Goal: Task Accomplishment & Management: Use online tool/utility

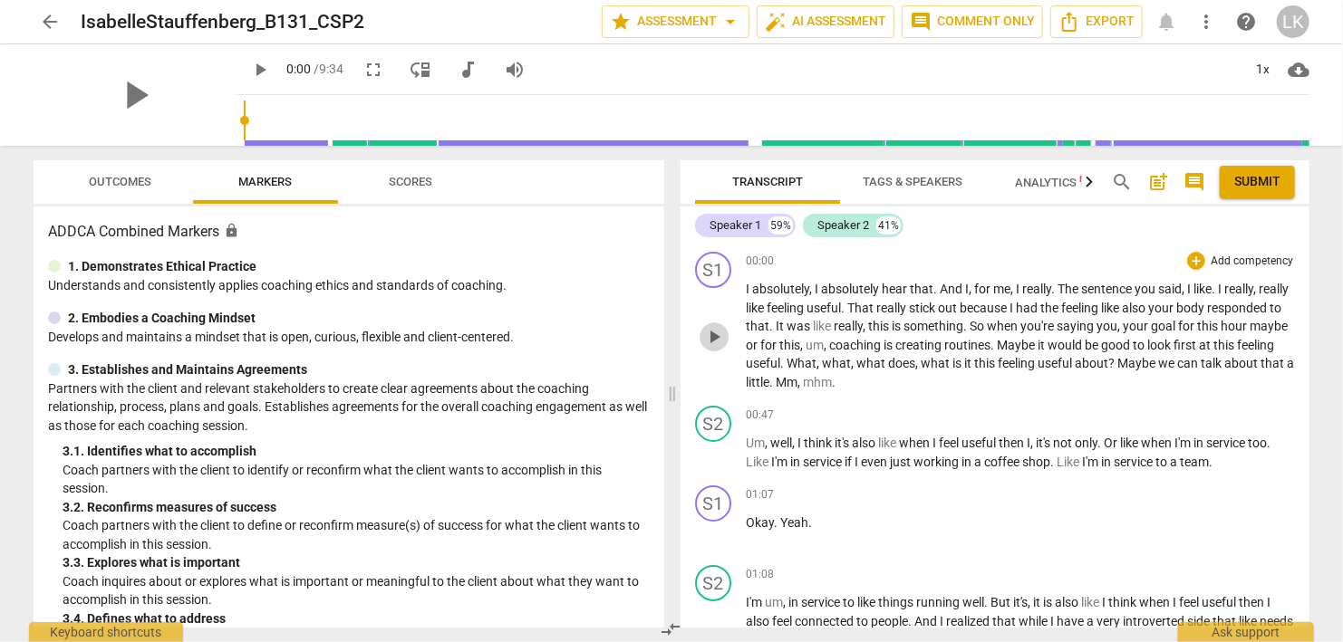
click at [713, 333] on span "play_arrow" at bounding box center [714, 337] width 22 height 22
click at [712, 324] on button "pause" at bounding box center [714, 337] width 29 height 29
type input "45"
click at [1201, 254] on div "+" at bounding box center [1196, 261] width 18 height 18
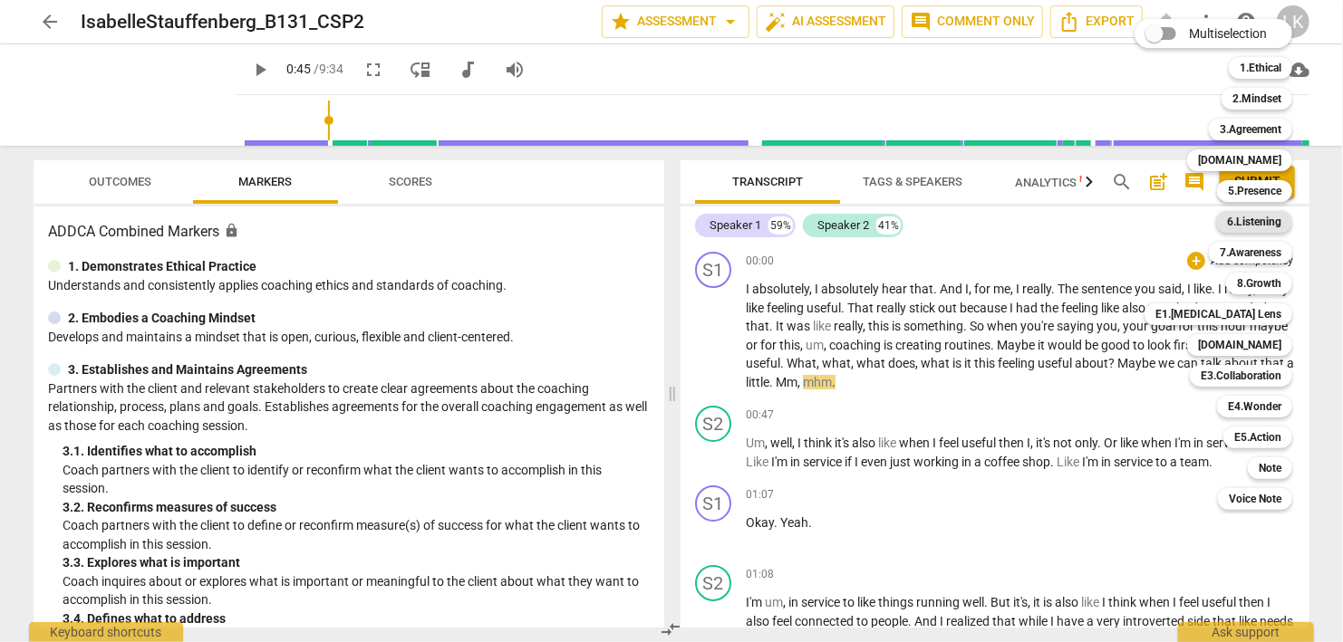
click at [1243, 216] on b "6.Listening" at bounding box center [1254, 222] width 54 height 22
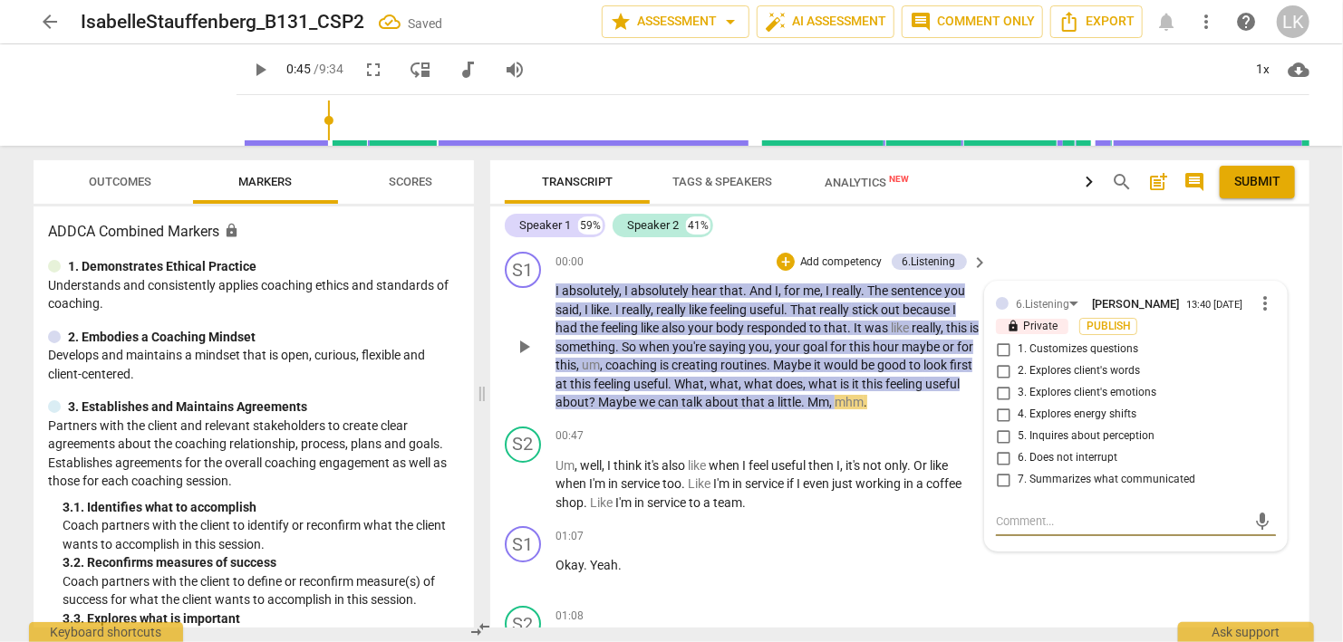
click at [1000, 364] on input "2. Explores client's words" at bounding box center [1003, 372] width 29 height 22
checkbox input "true"
click at [785, 258] on div "+" at bounding box center [786, 262] width 18 height 18
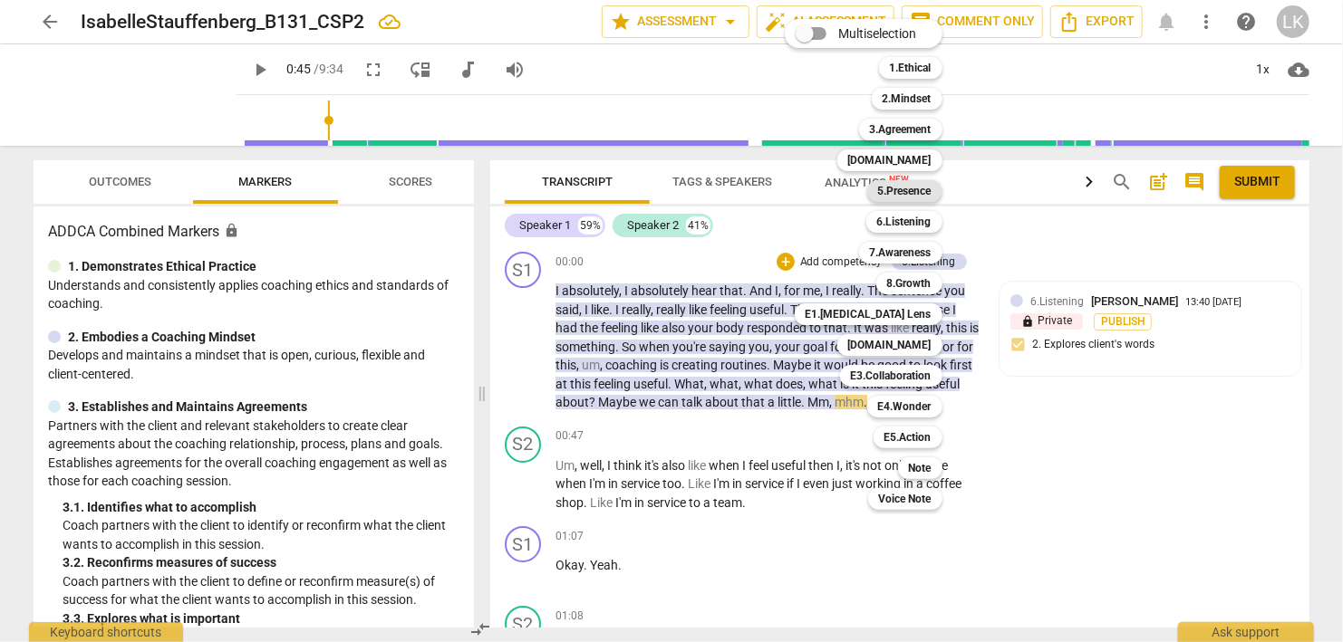
click at [879, 190] on b "5.Presence" at bounding box center [904, 191] width 53 height 22
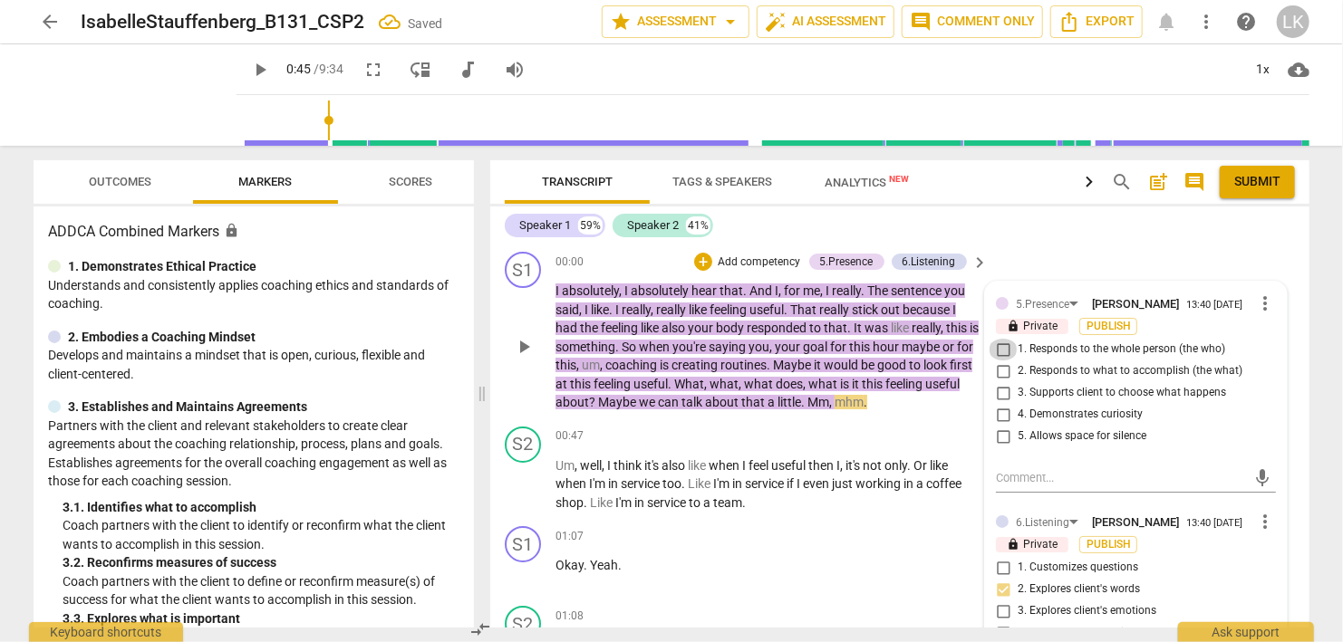
click at [1007, 347] on input "1. Responds to the whole person (the who)" at bounding box center [1003, 350] width 29 height 22
checkbox input "true"
click at [1004, 413] on input "4. Demonstrates curiosity" at bounding box center [1003, 415] width 29 height 22
checkbox input "true"
click at [701, 262] on div "+" at bounding box center [703, 262] width 18 height 18
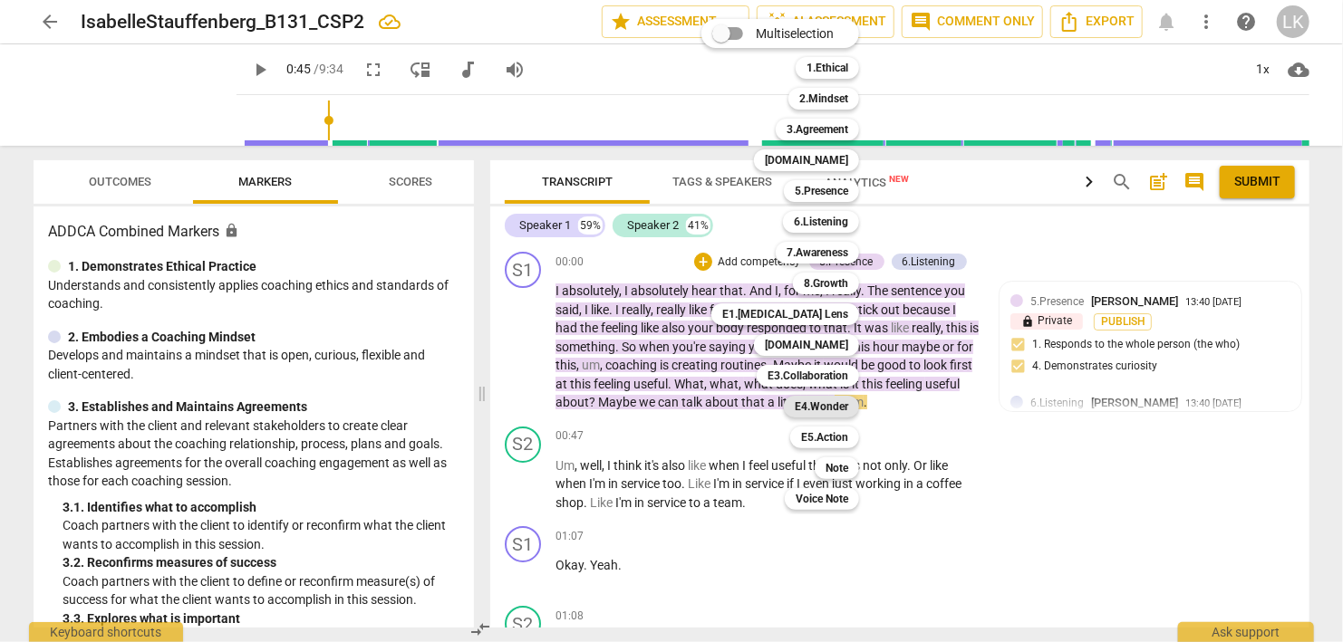
click at [816, 403] on b "E4.Wonder" at bounding box center [821, 407] width 53 height 22
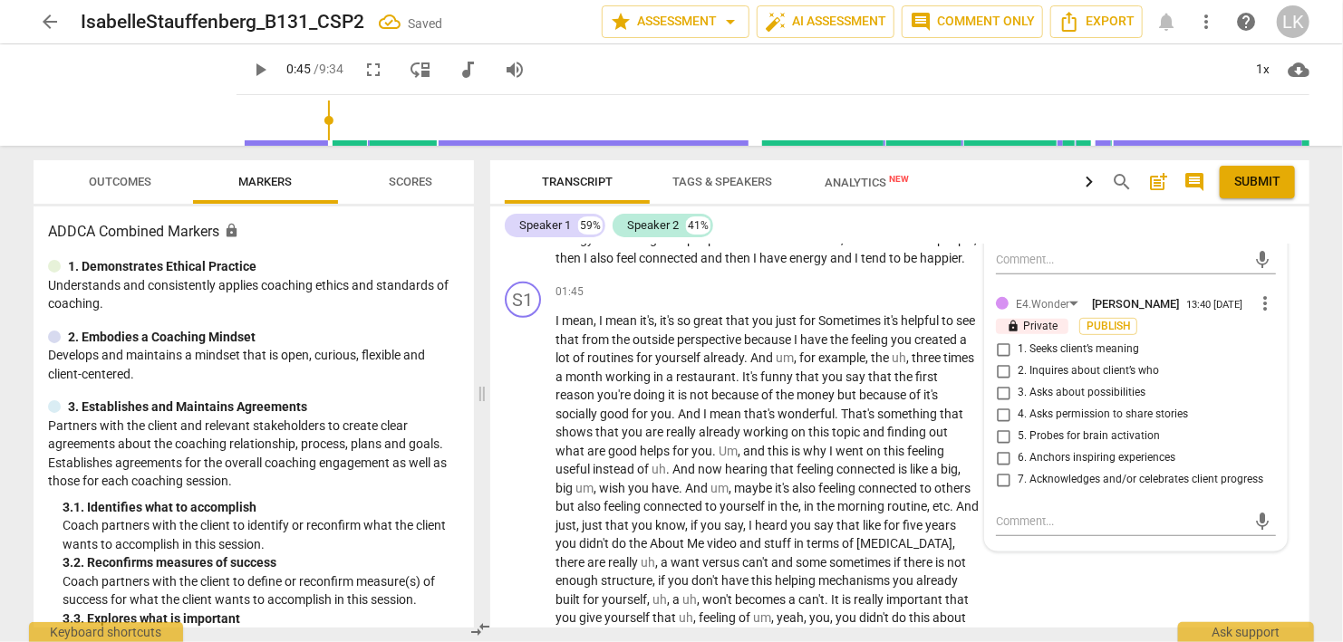
scroll to position [522, 0]
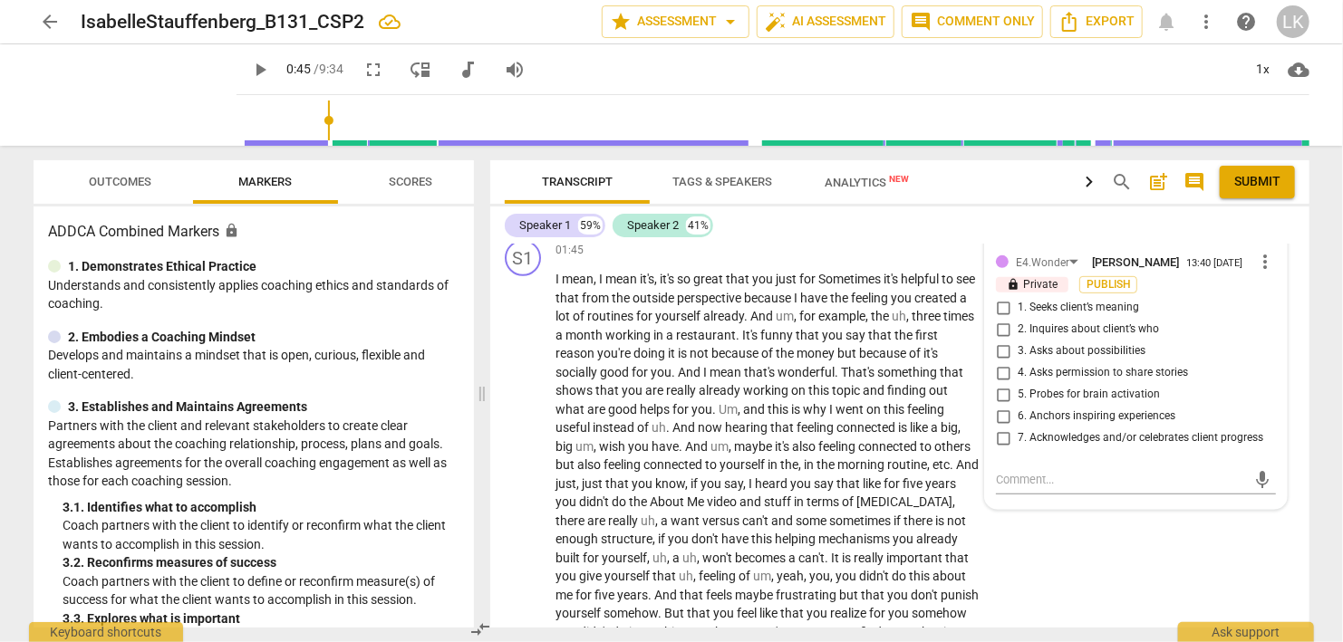
click at [1003, 328] on input "2. Inquires about client’s who" at bounding box center [1003, 330] width 29 height 22
checkbox input "true"
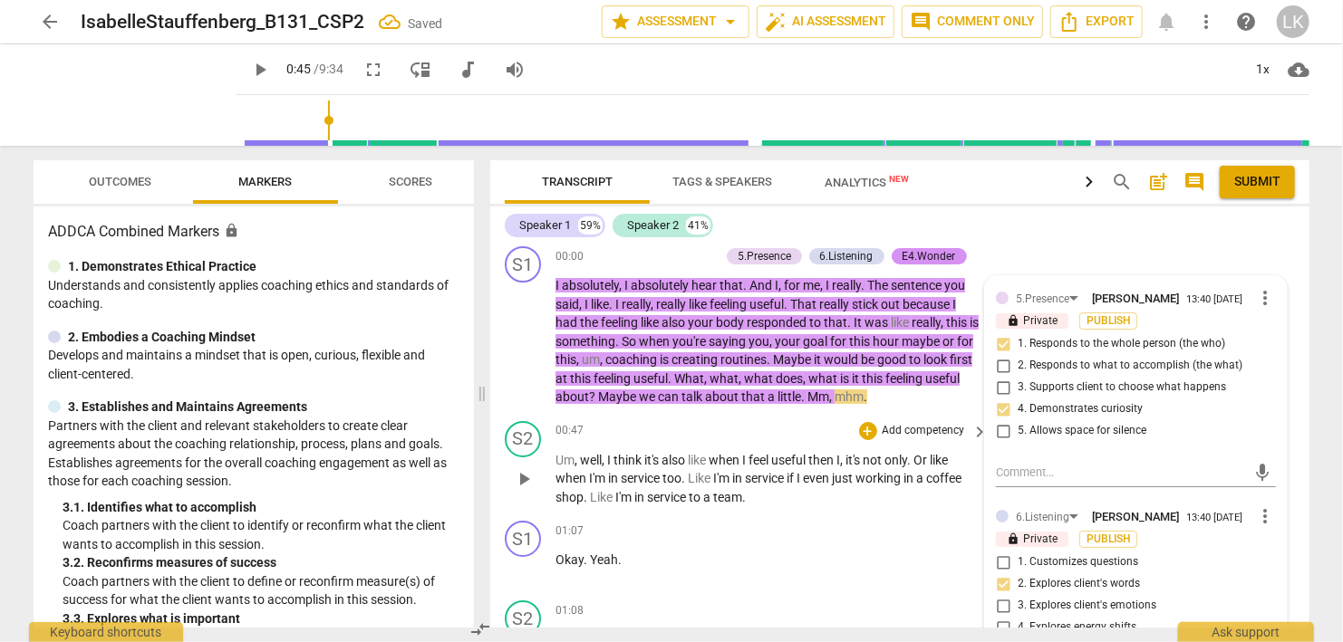
scroll to position [0, 0]
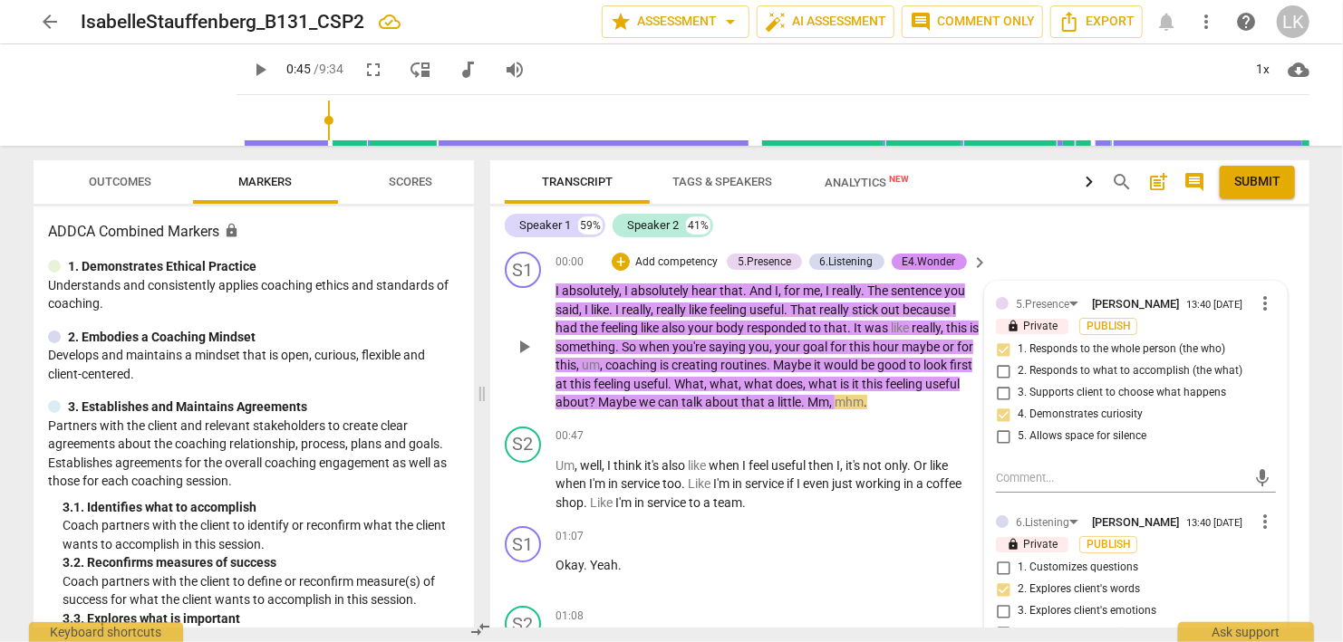
click at [687, 264] on p "Add competency" at bounding box center [676, 263] width 86 height 16
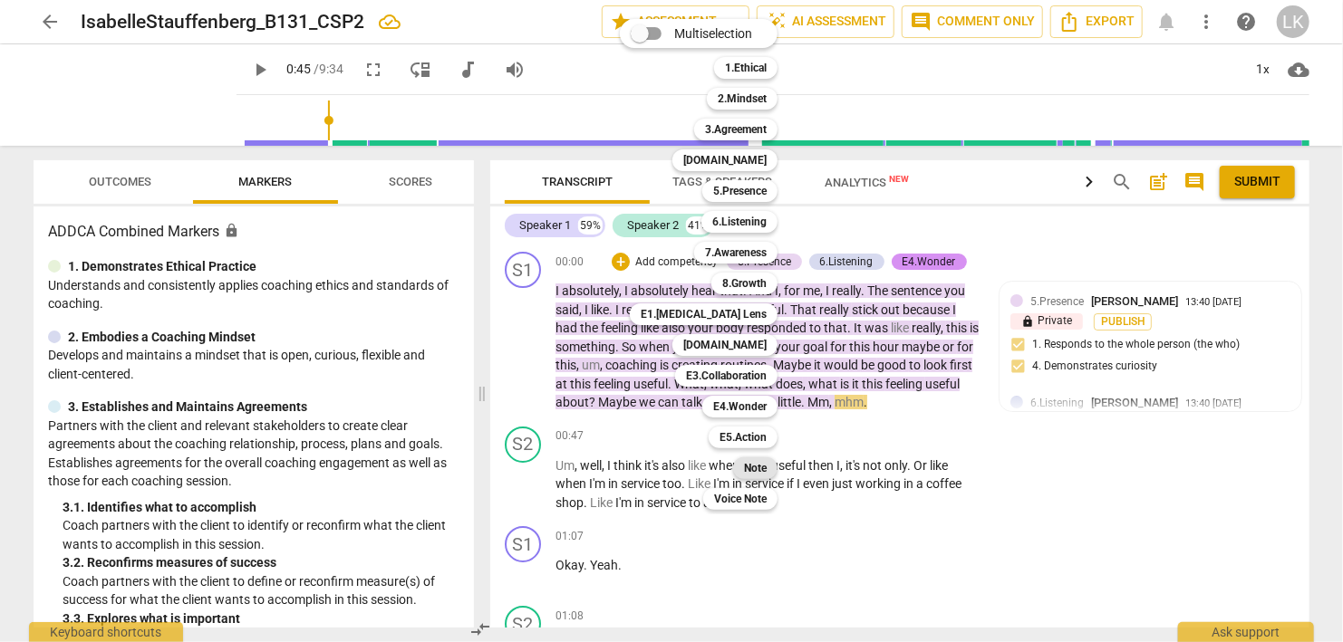
click at [752, 466] on b "Note" at bounding box center [755, 469] width 23 height 22
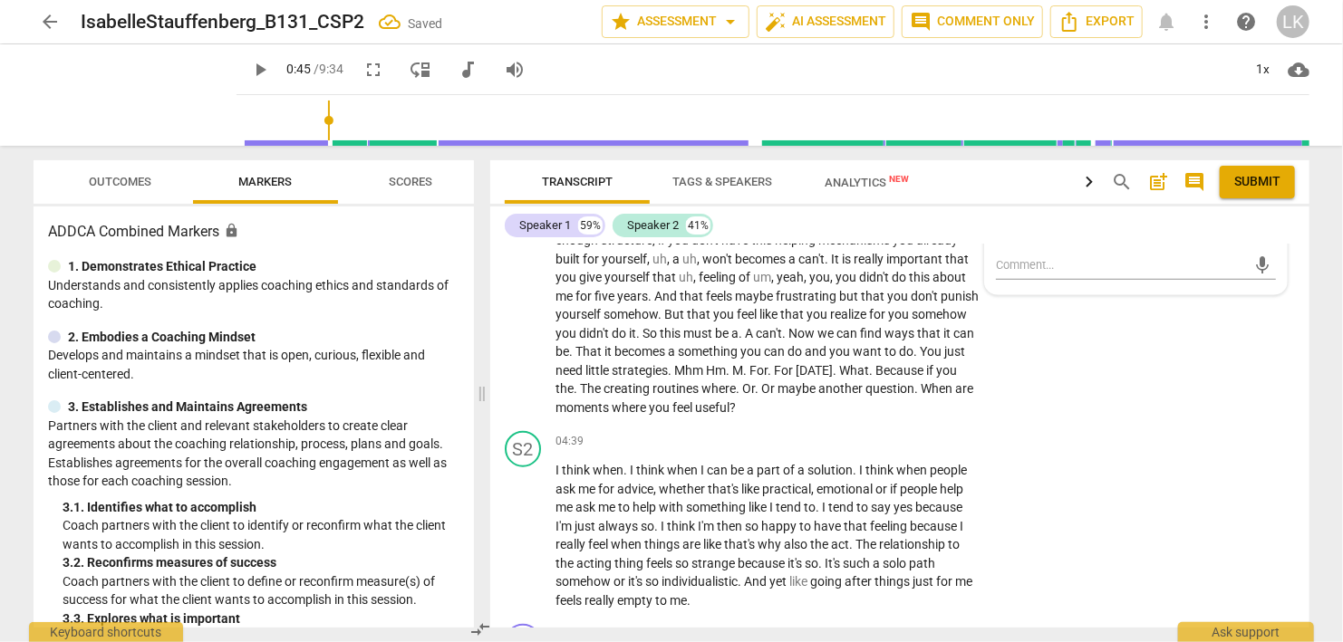
scroll to position [730, 0]
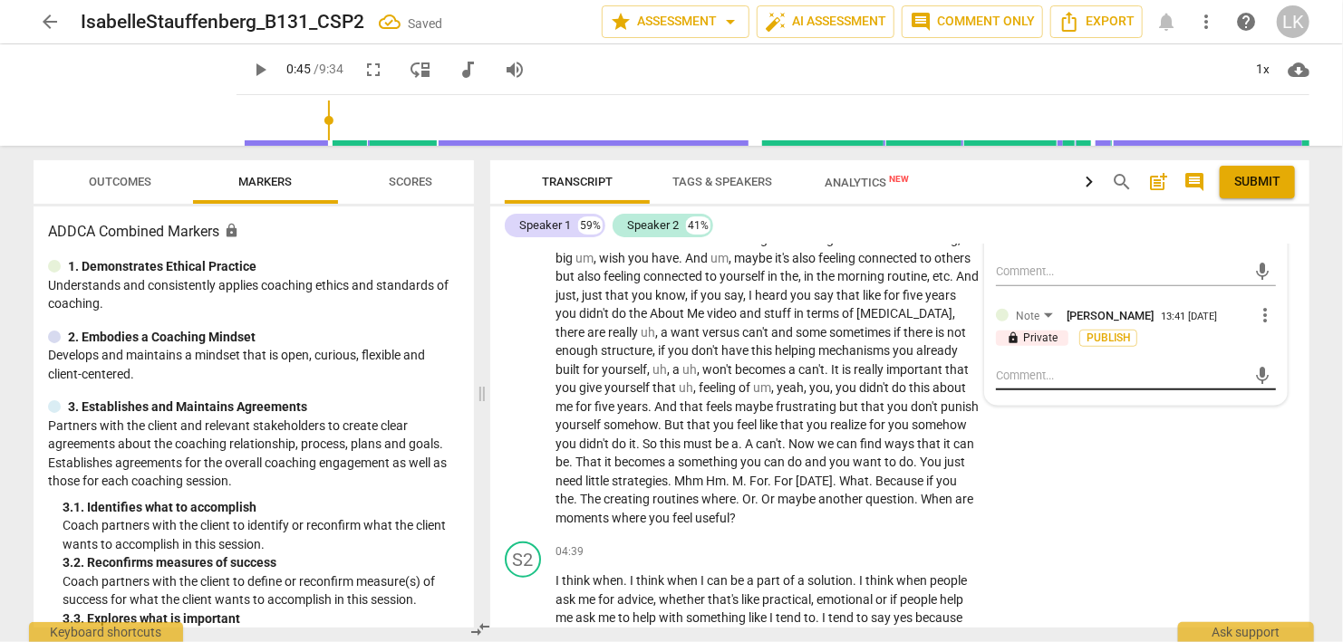
click at [1035, 372] on textarea at bounding box center [1121, 375] width 251 height 17
type textarea "Y"
type textarea "Yo"
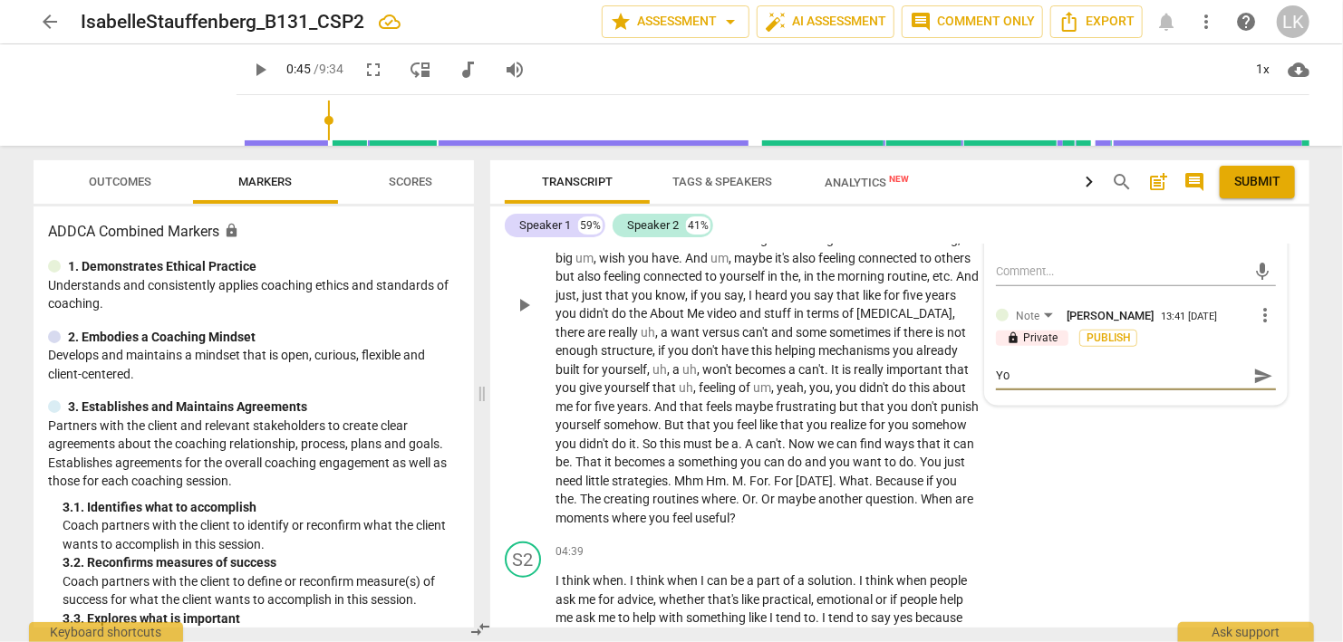
type textarea "You"
type textarea "You a"
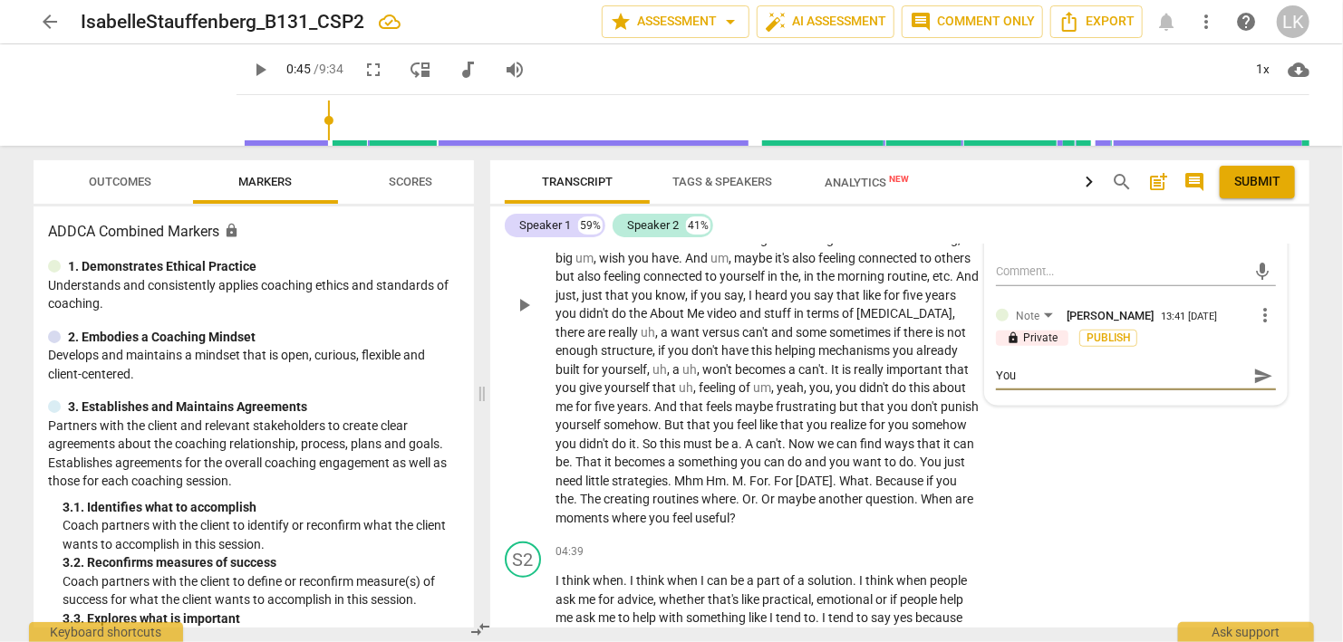
type textarea "You a"
type textarea "You ar"
type textarea "You are"
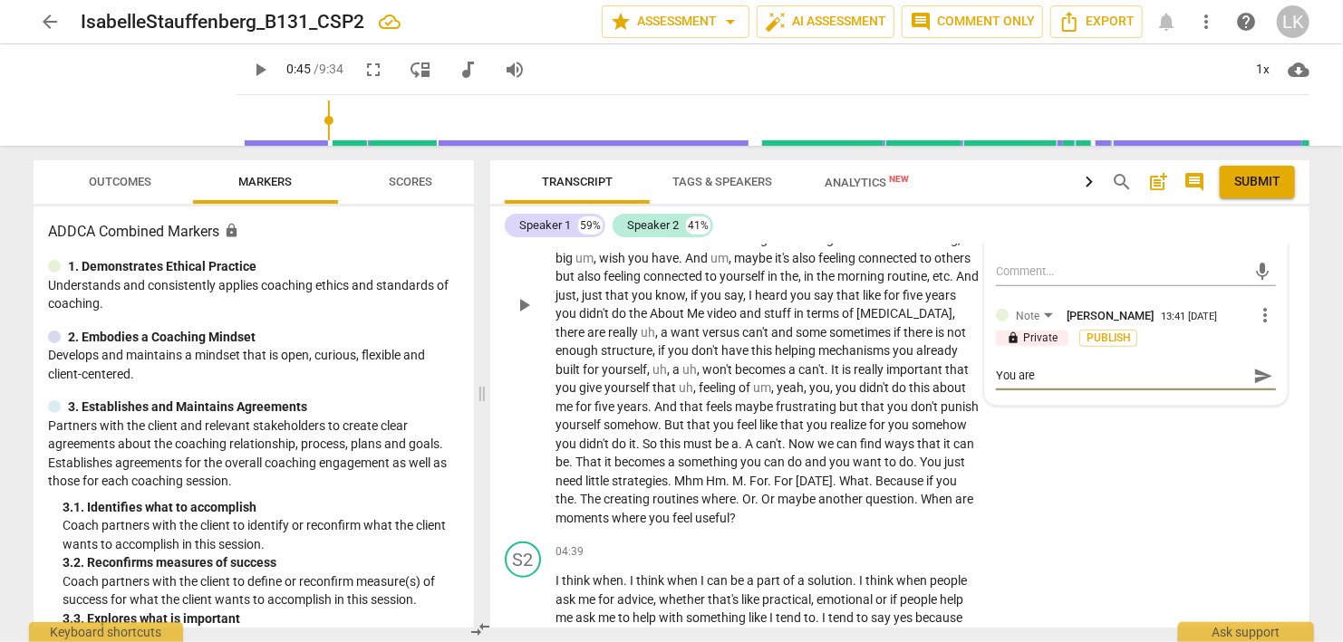
type textarea "You are"
type textarea "You are a"
type textarea "You are ab"
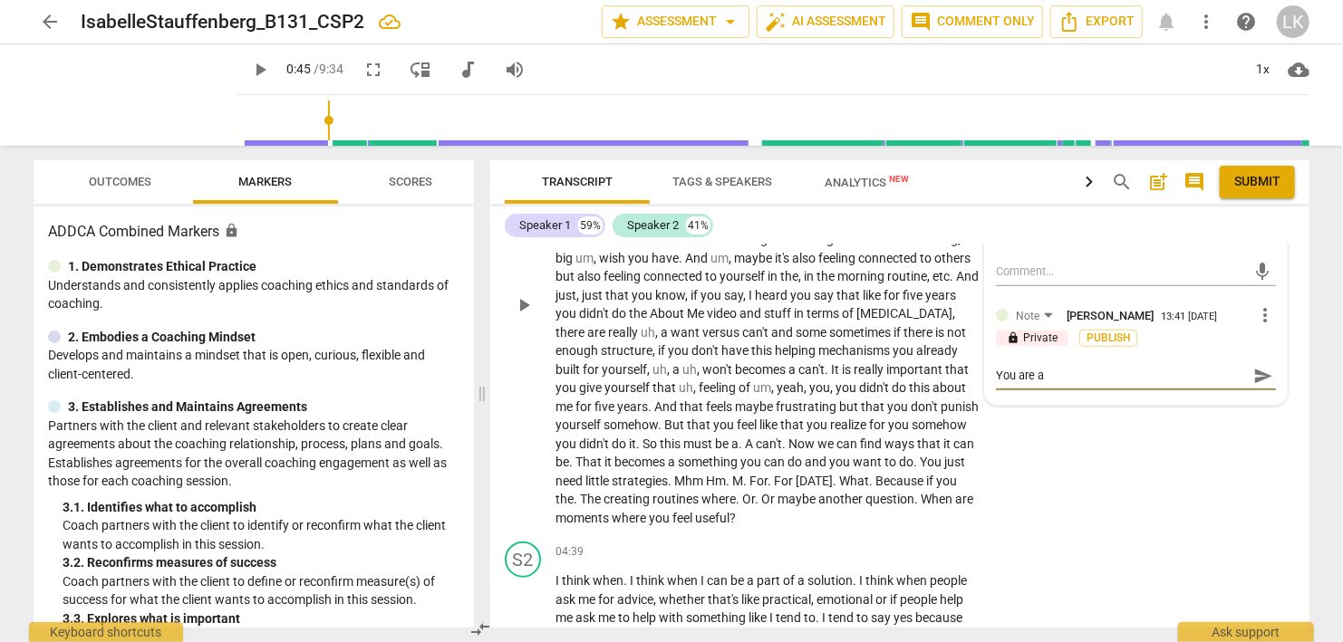
type textarea "You are ab"
type textarea "You are abs"
type textarea "You are abso"
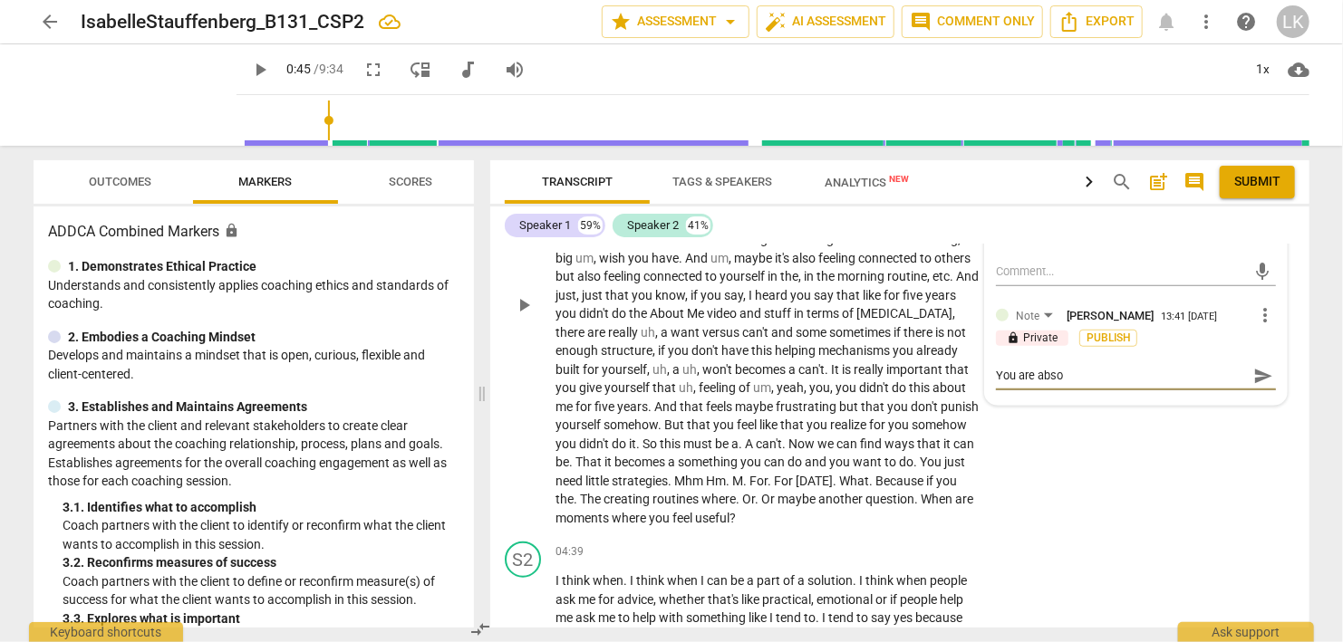
type textarea "You are absol"
type textarea "You are absolu"
type textarea "You are absolut"
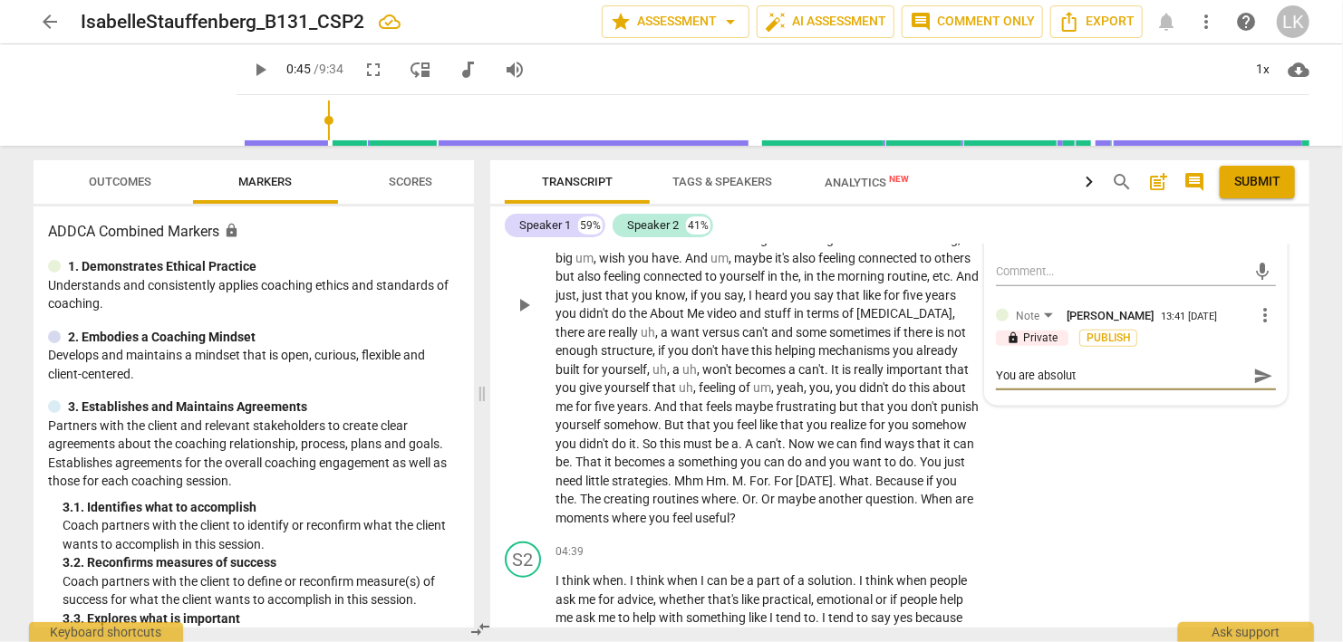
type textarea "You are absolute"
type textarea "You are absolutel"
type textarea "You are absolutely"
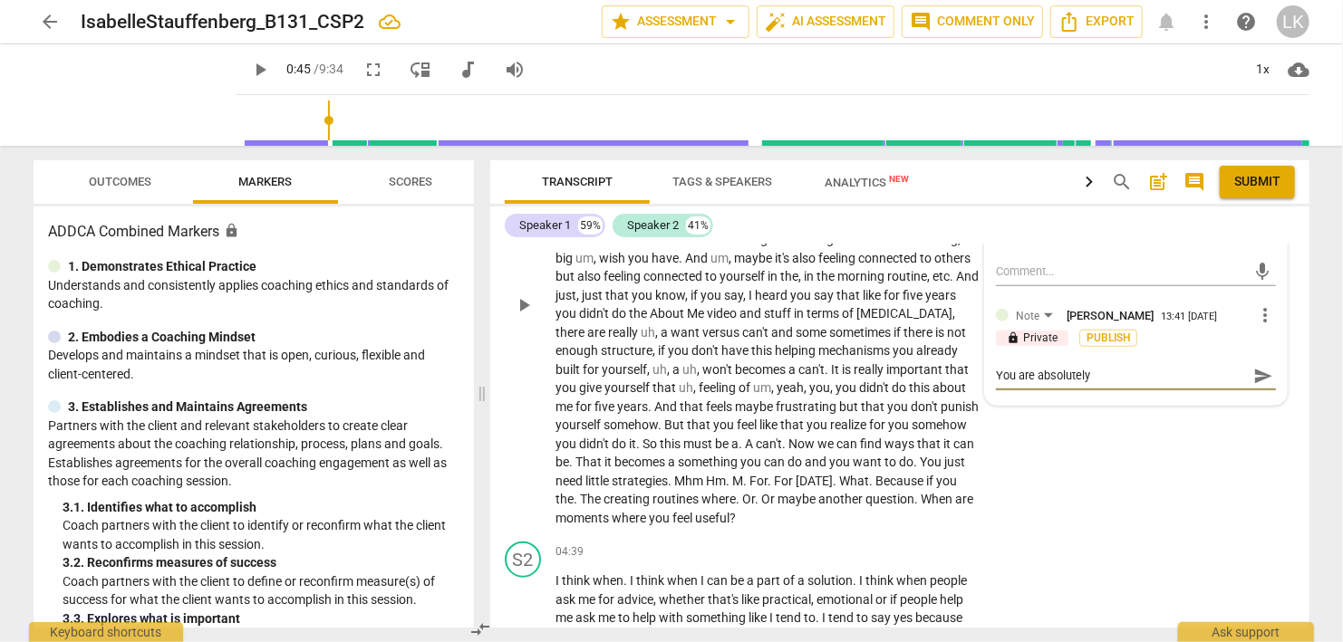
type textarea "You are absolutely"
type textarea "You are absolutely o"
type textarea "You are absolutely on"
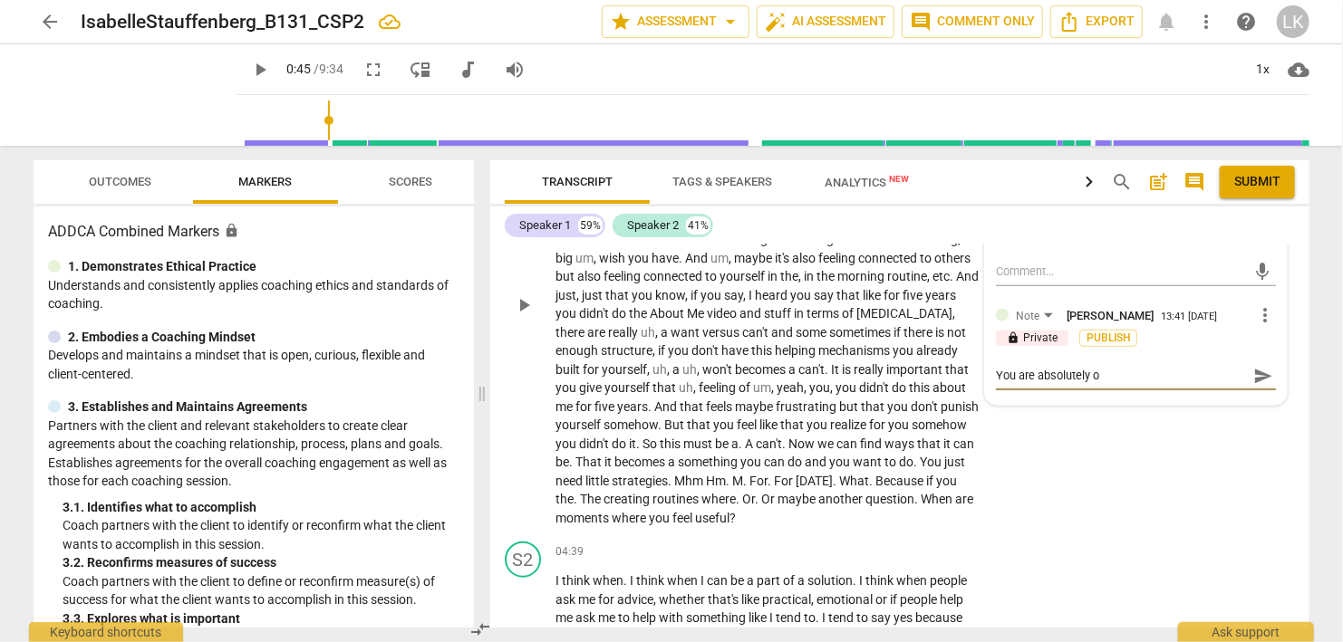
type textarea "You are absolutely on"
type textarea "You are absolutely on t"
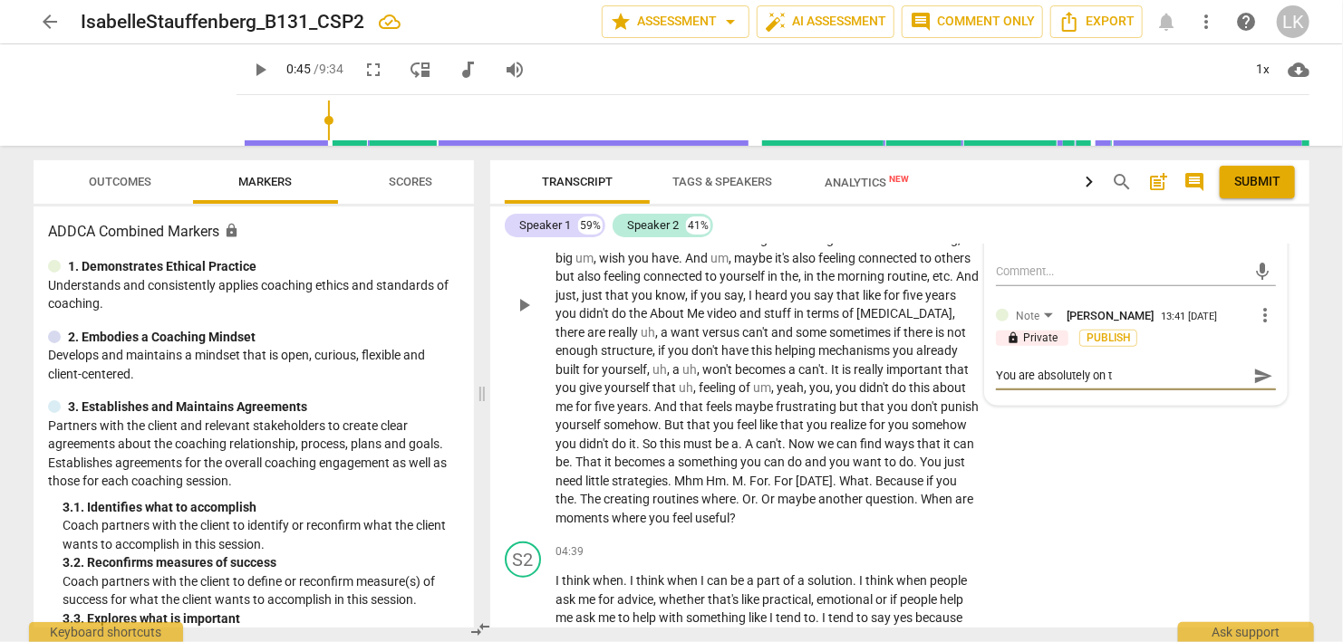
type textarea "You are absolutely on tr"
type textarea "You are absolutely on tra"
type textarea "You are absolutely on trac"
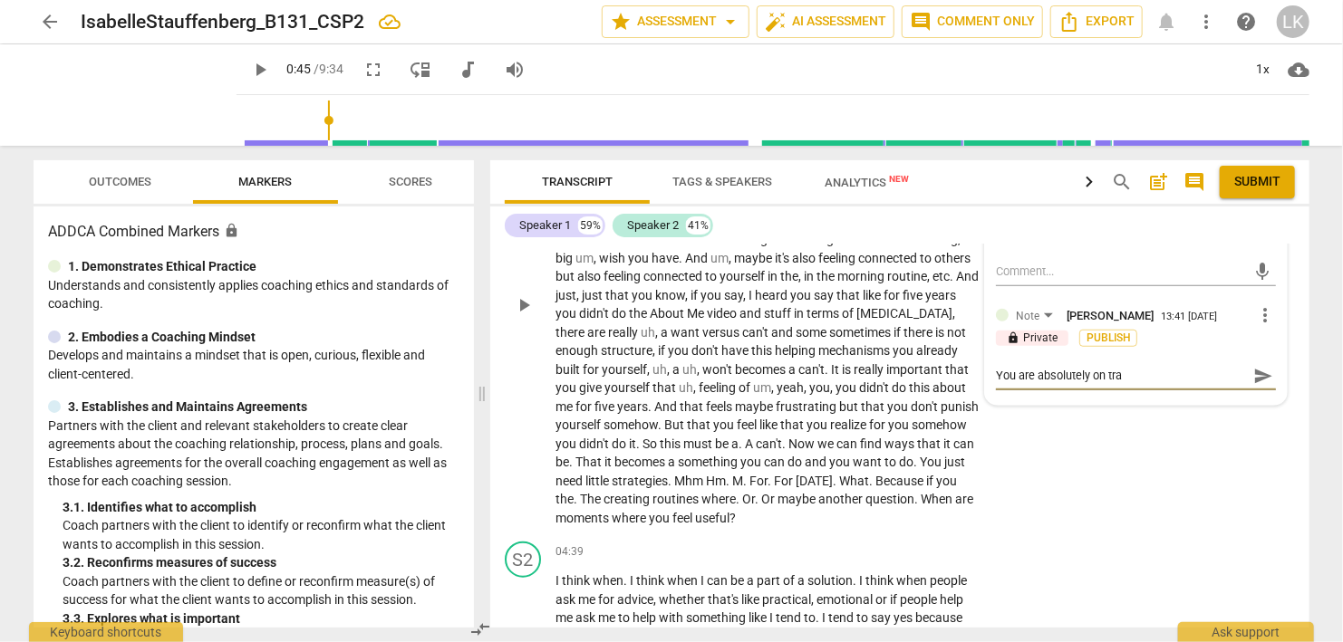
type textarea "You are absolutely on trac"
type textarea "You are absolutely on track"
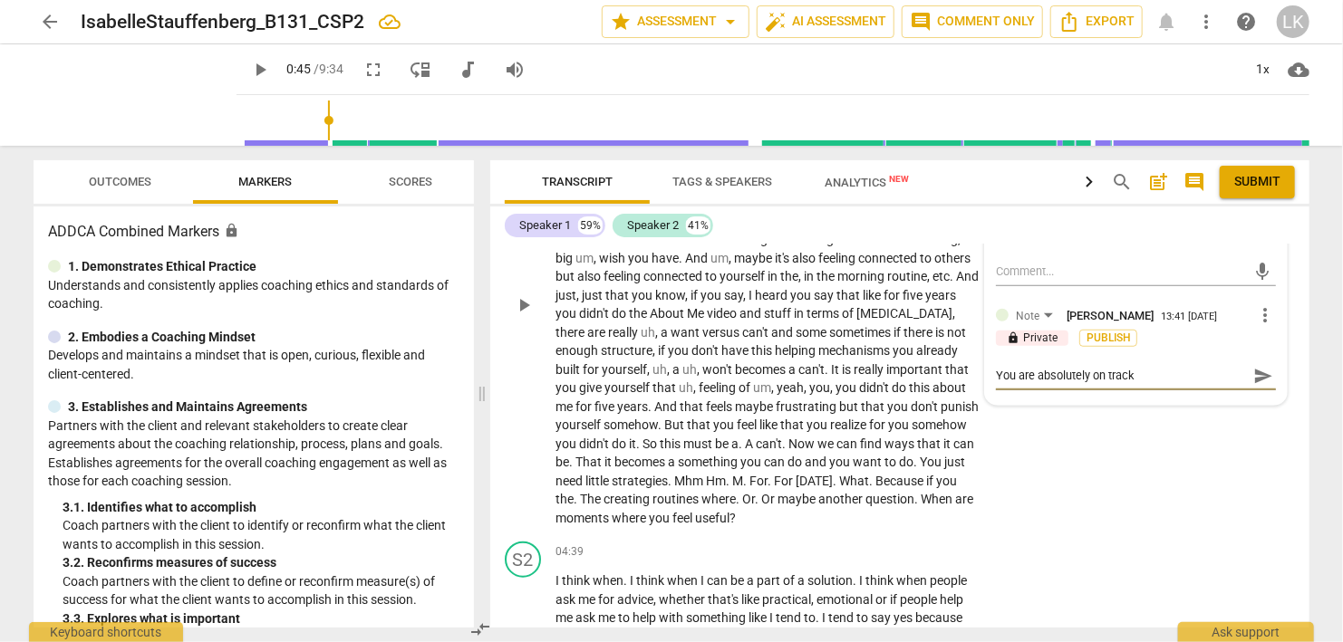
type textarea "You are absolutely on track h"
type textarea "You are absolutely on track he"
type textarea "You are absolutely on track her"
type textarea "You are absolutely on track here"
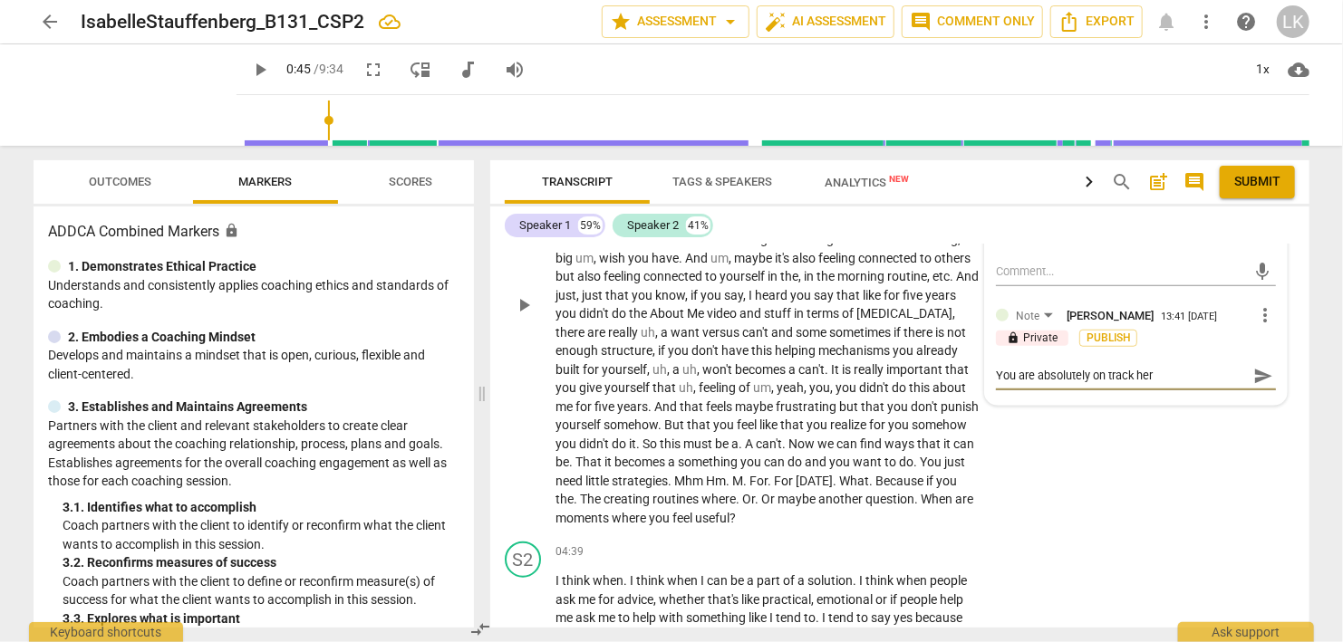
type textarea "You are absolutely on track here"
type textarea "You are absolutely on track here!"
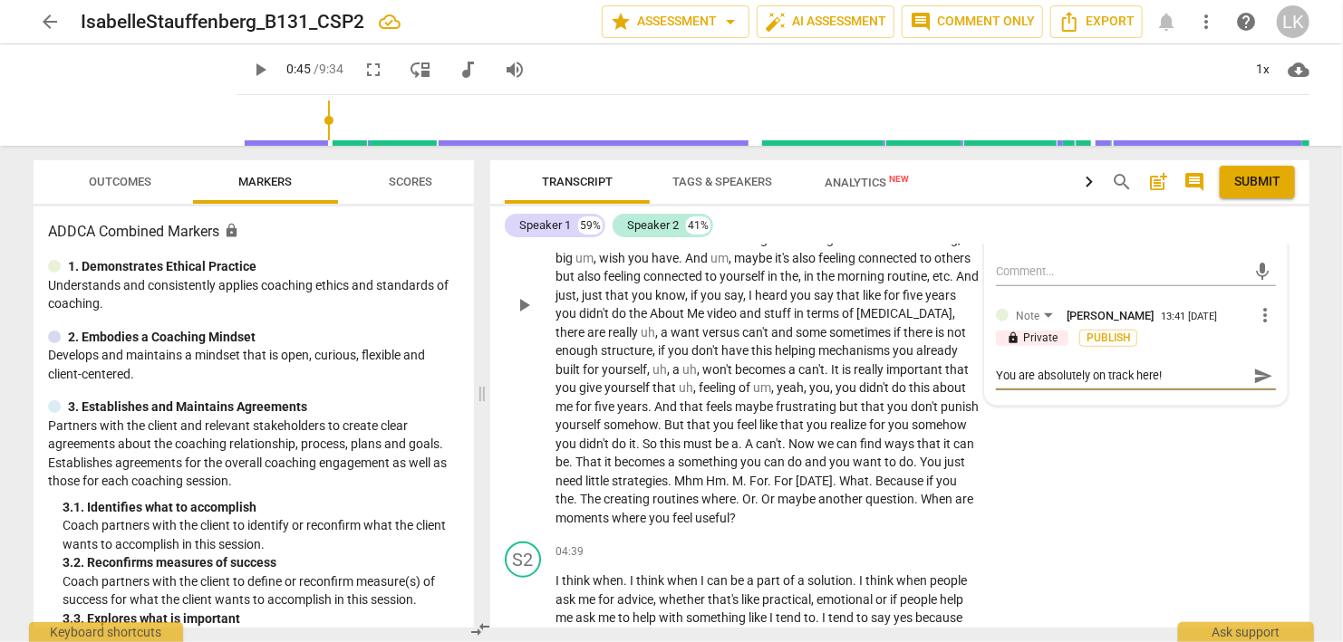
type textarea "You are absolutely on track here! I"
type textarea "You are absolutely on track here! I t"
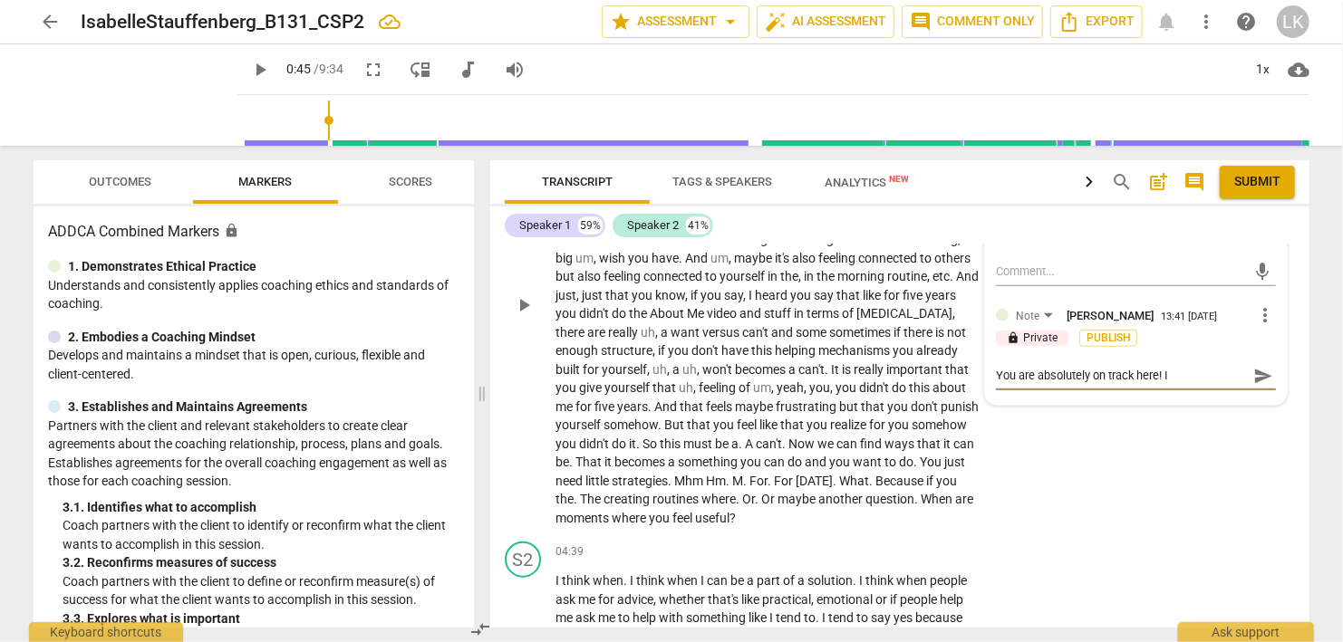
type textarea "You are absolutely on track here! I t"
type textarea "You are absolutely on track here! I th"
type textarea "You are absolutely on track here! I thi"
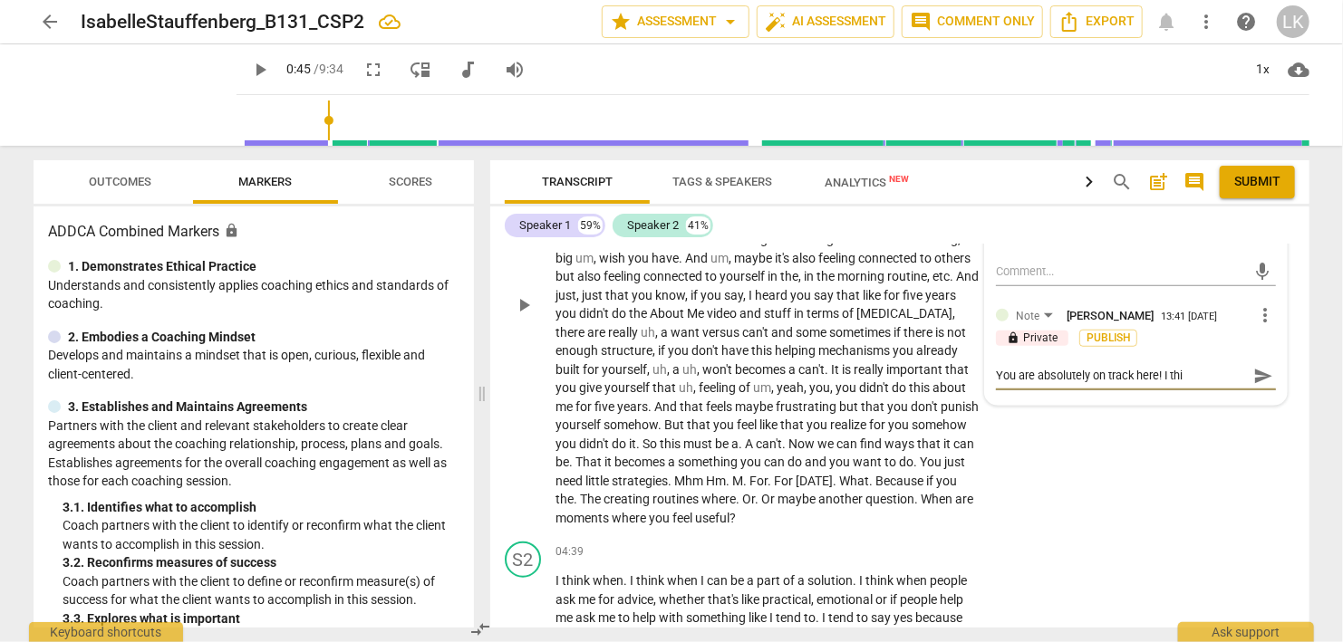
type textarea "You are absolutely on track here! I thin"
type textarea "You are absolutely on track here! I think"
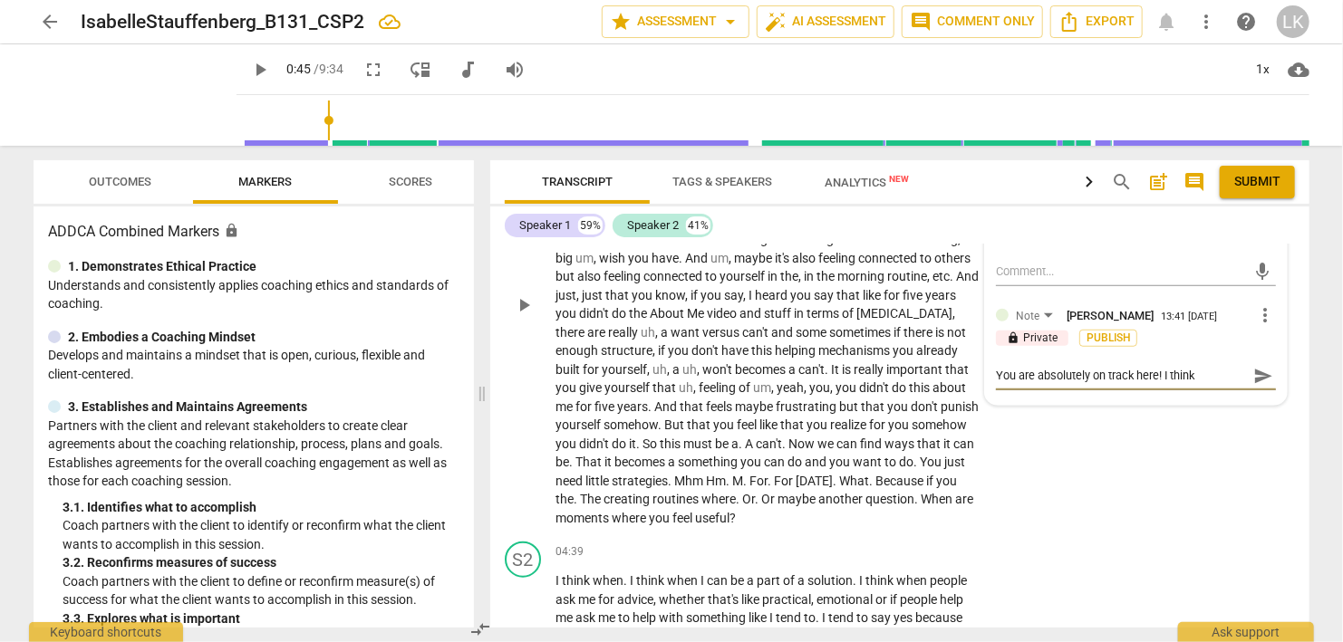
type textarea "You are absolutely on track here! I think"
type textarea "You are absolutely on track here! I think a"
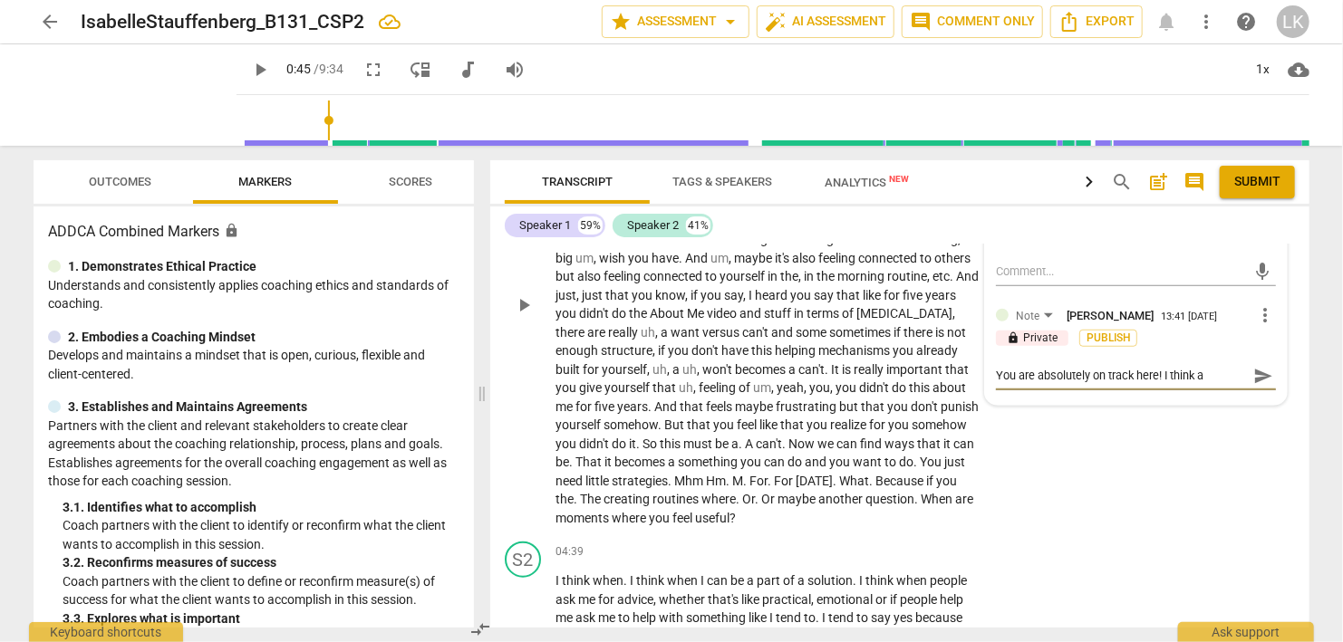
type textarea "You are absolutely on track here! I think a s"
type textarea "You are absolutely on track here! I think a sh"
type textarea "You are absolutely on track here! I think a sho"
type textarea "You are absolutely on track here! I think a shor"
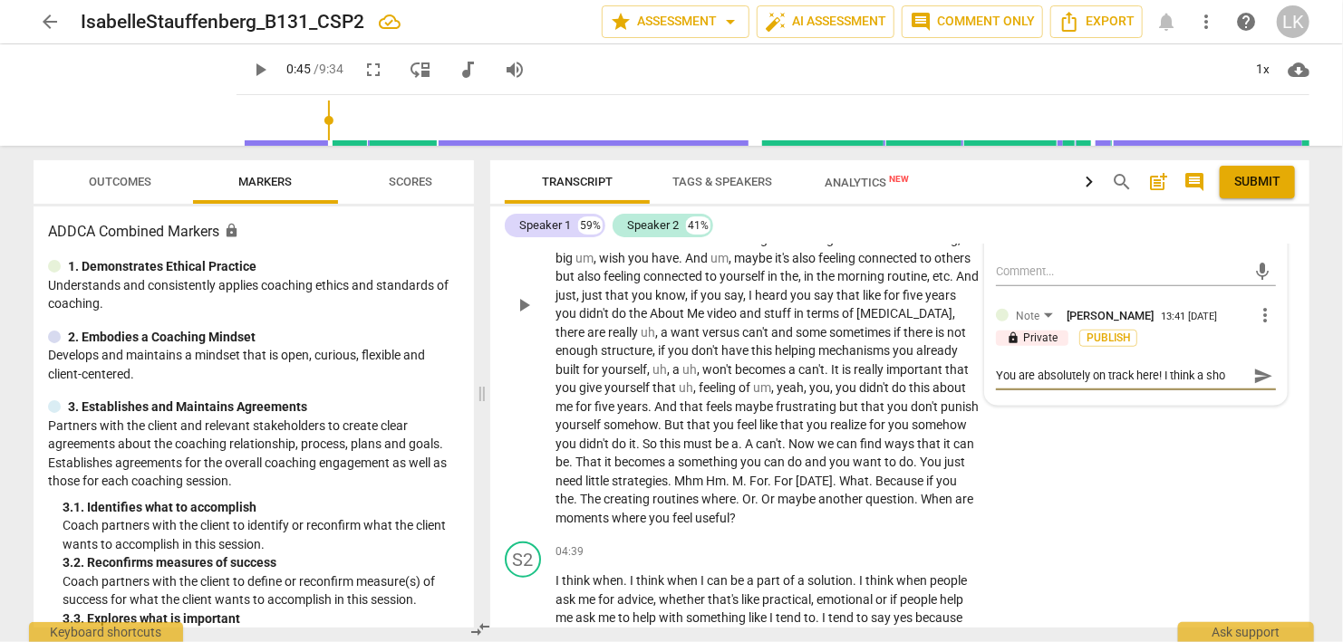
type textarea "You are absolutely on track here! I think a shor"
type textarea "You are absolutely on track here! I think a short"
type textarea "You are absolutely on track here! I think a shorte"
type textarea "You are absolutely on track here! I think a shorter"
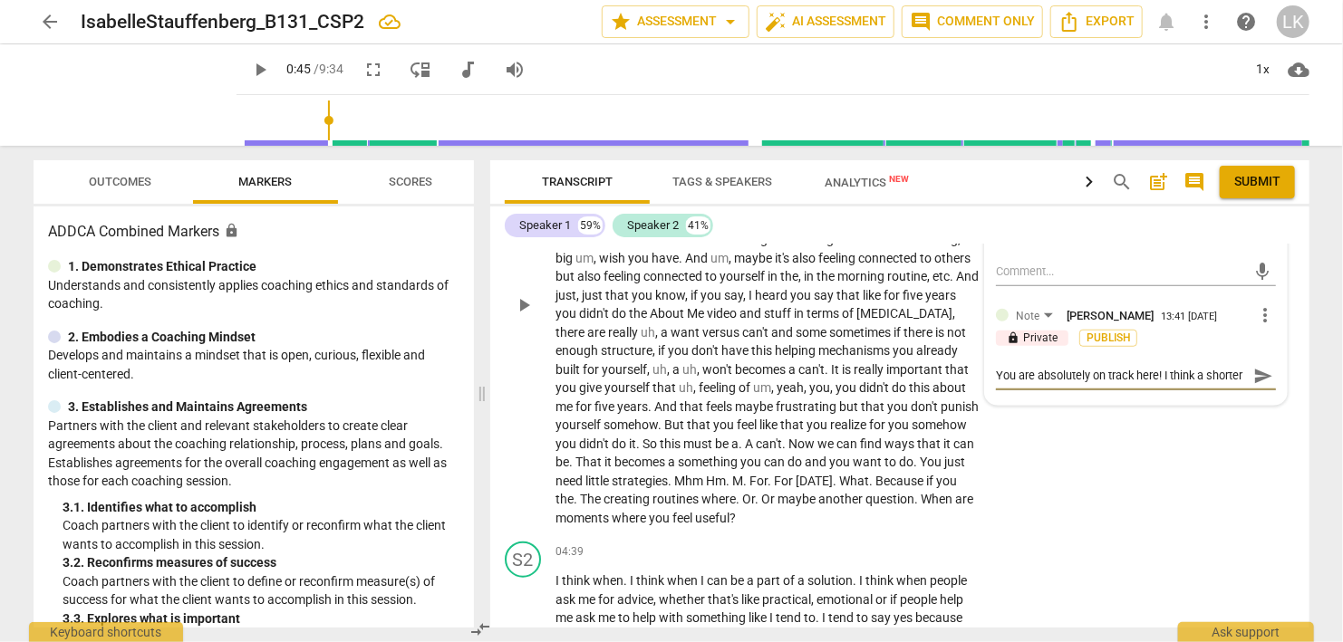
type textarea "You are absolutely on track here! I think a shorter"
type textarea "You are absolutely on track here! I think a shorter w"
type textarea "You are absolutely on track here! I think a shorter wa"
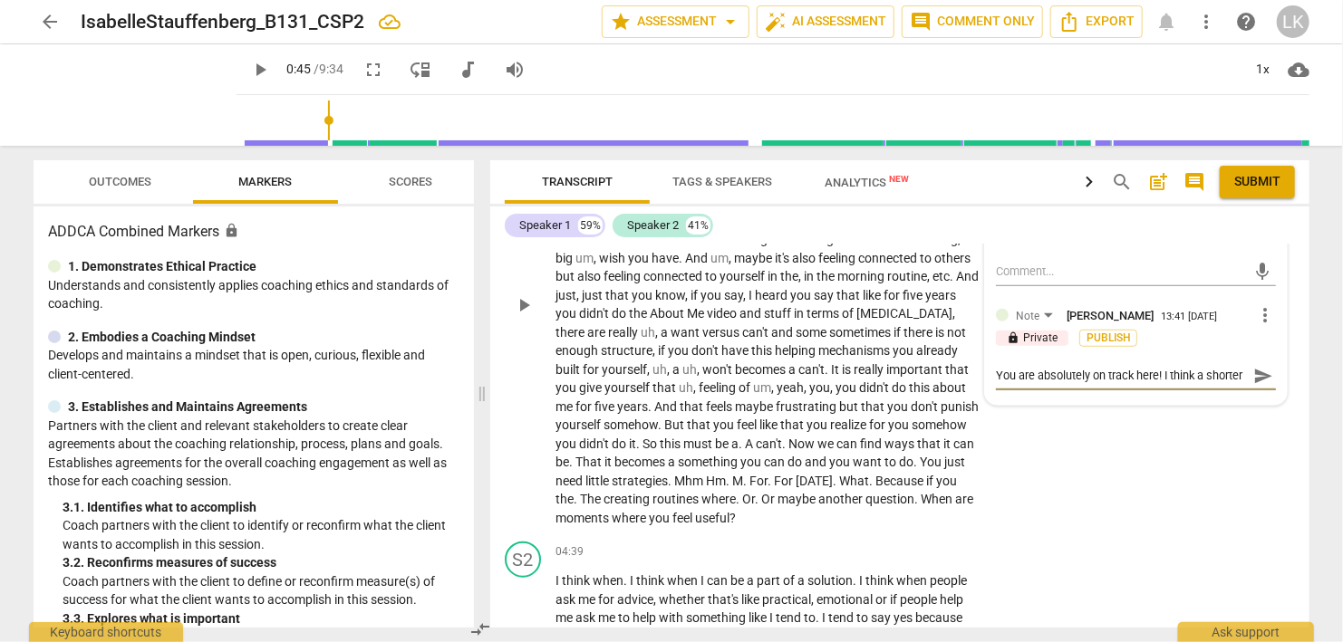
scroll to position [16, 0]
type textarea "You are absolutely on track here! I think a shorter way"
type textarea "You are absolutely on track here! I think a shorter way t"
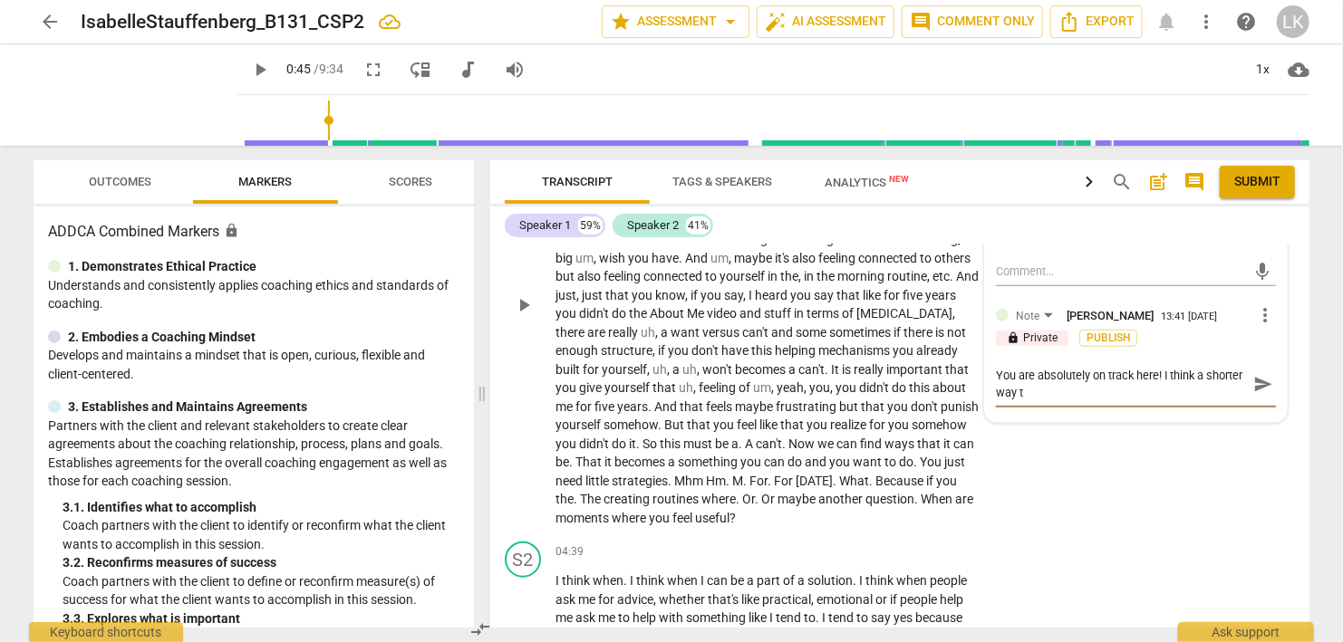
scroll to position [0, 0]
type textarea "You are absolutely on track here! I think a shorter way to"
type textarea "You are absolutely on track here! I think a shorter way to s"
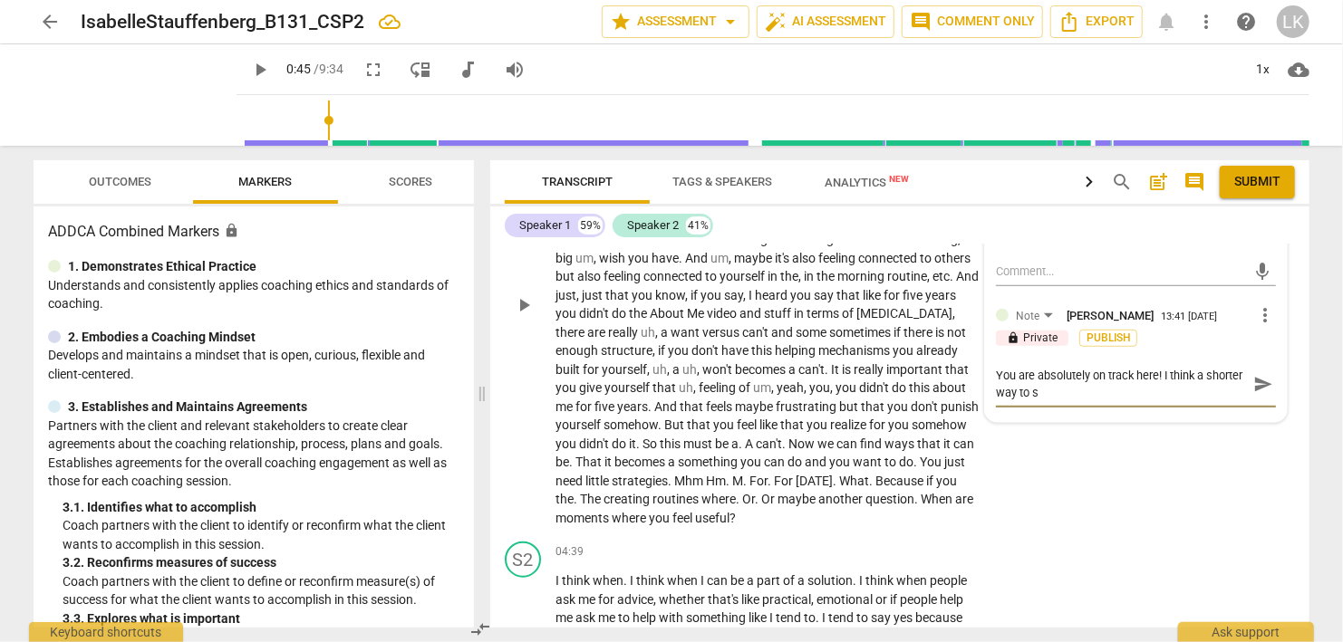
type textarea "You are absolutely on track here! I think a shorter way to sa"
type textarea "You are absolutely on track here! I think a shorter way to say"
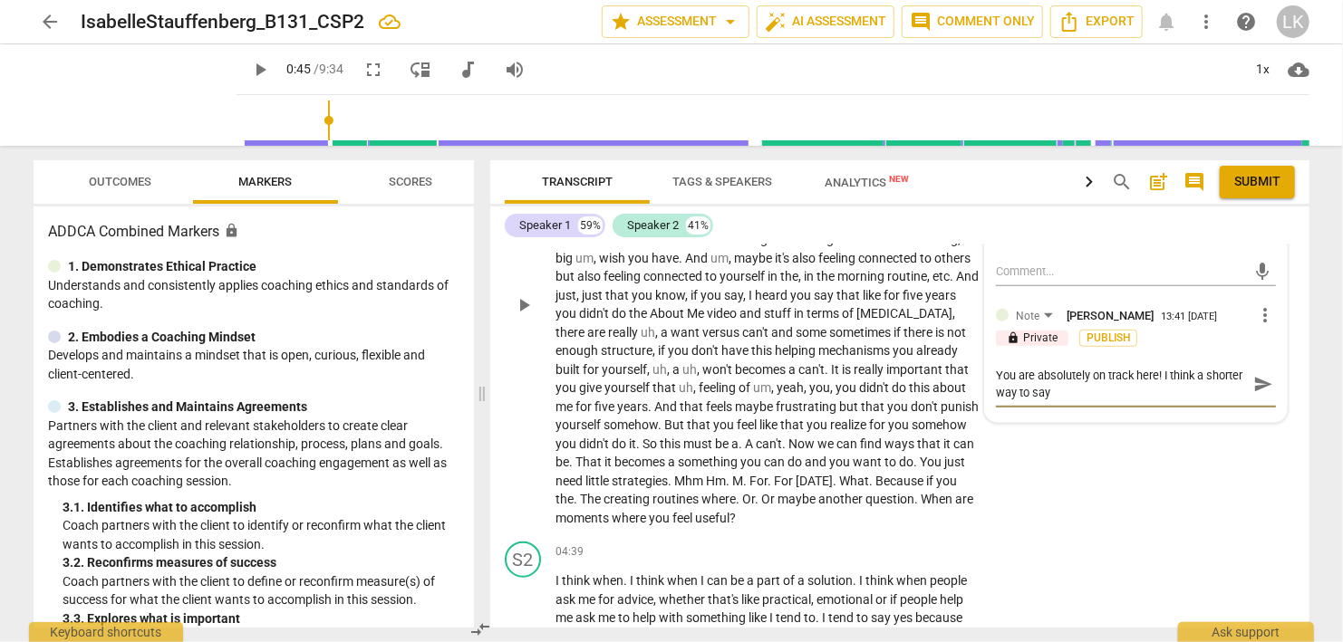
type textarea "You are absolutely on track here! I think a shorter way to say i"
type textarea "You are absolutely on track here! I think a shorter way to say it"
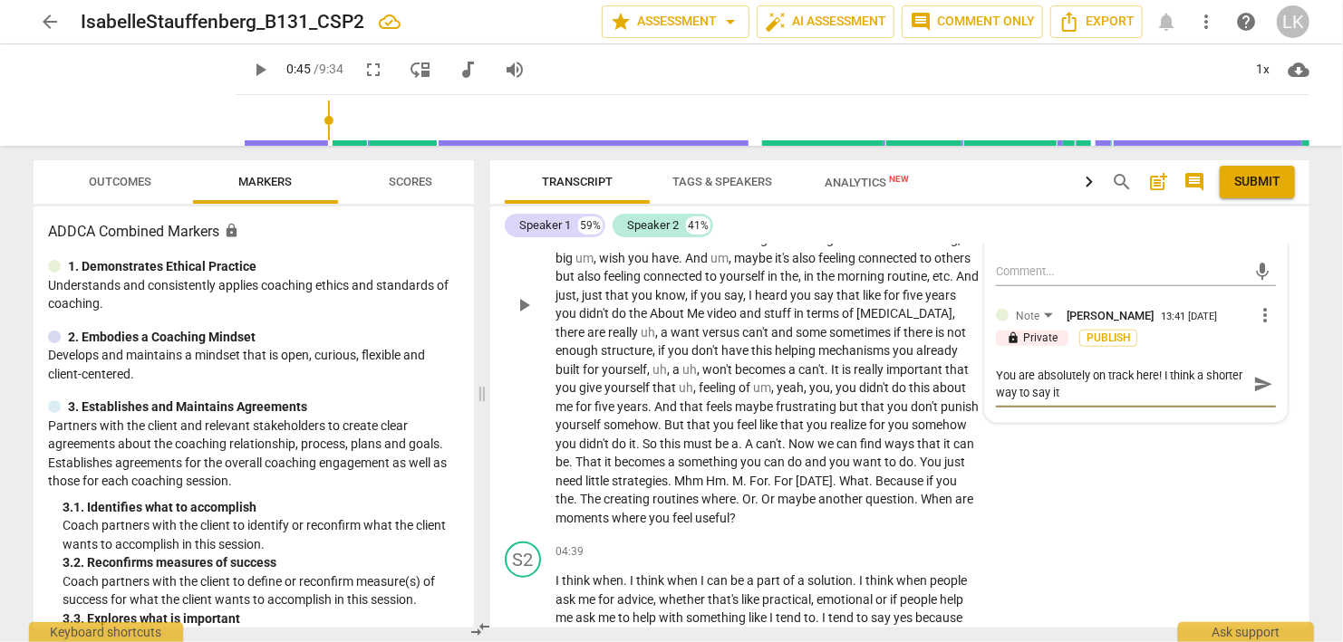
type textarea "You are absolutely on track here! I think a shorter way to say it"
type textarea "You are absolutely on track here! I think a shorter way to say it w"
type textarea "You are absolutely on track here! I think a shorter way to say it wo"
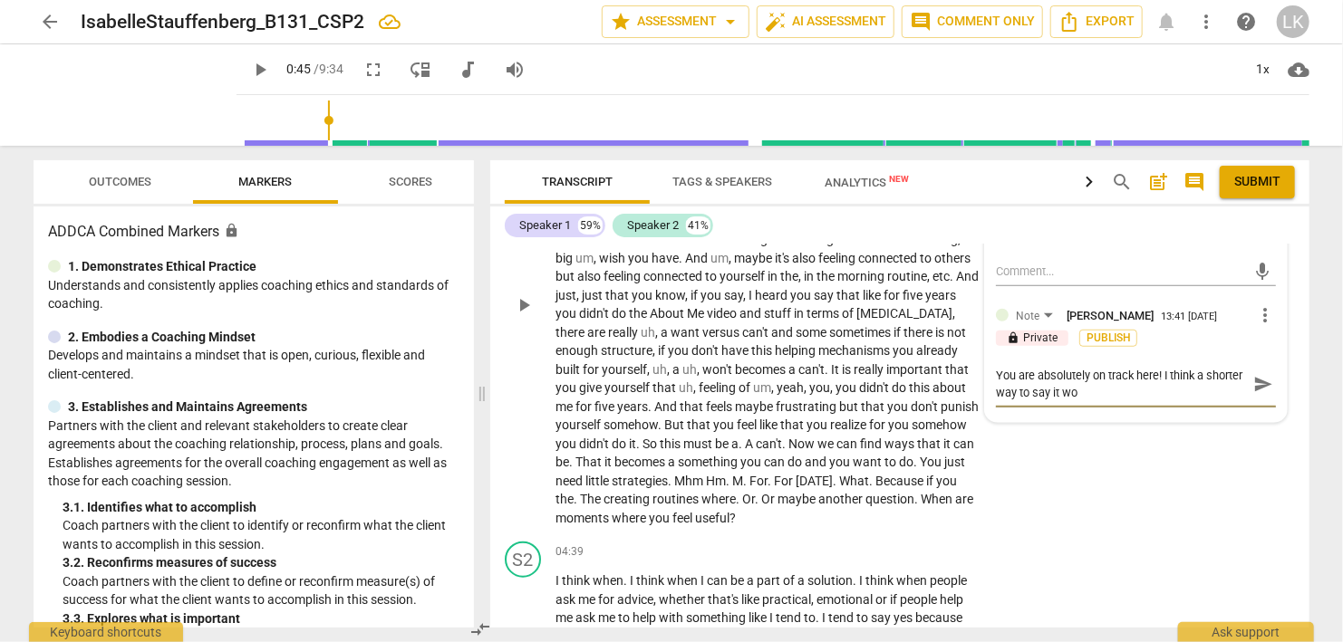
type textarea "You are absolutely on track here! I think a shorter way to say it wou"
type textarea "You are absolutely on track here! I think a shorter way to say it woul"
type textarea "You are absolutely on track here! I think a shorter way to say it would"
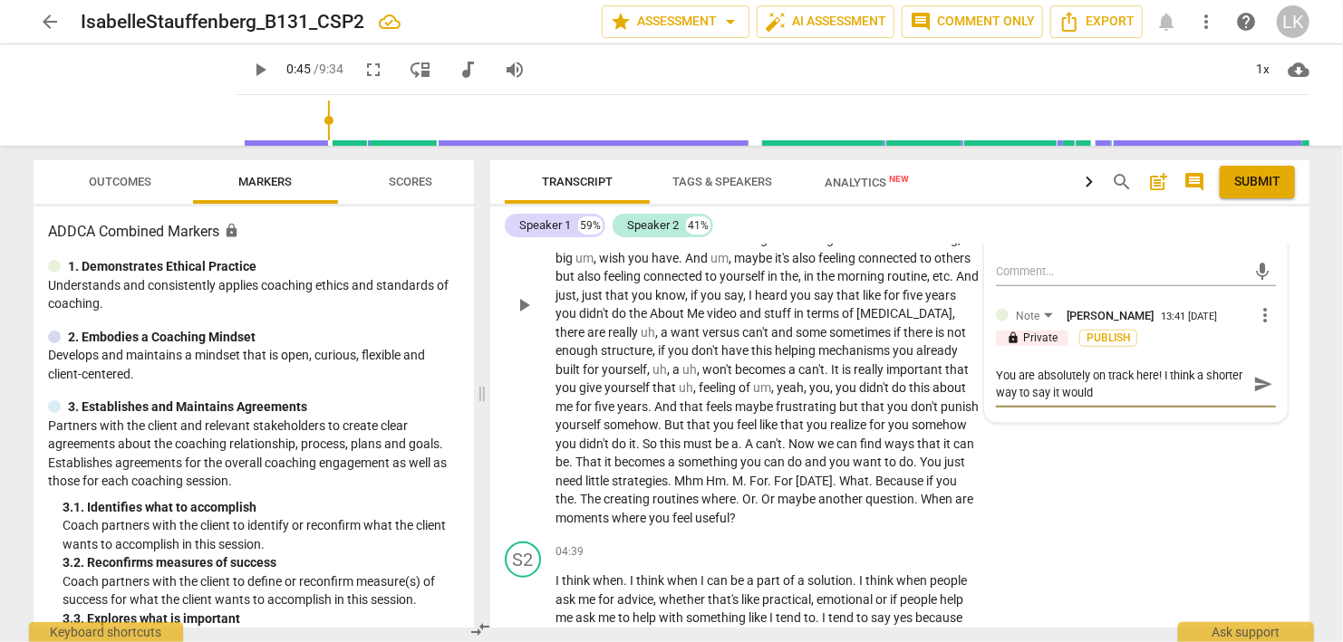
type textarea "You are absolutely on track here! I think a shorter way to say it would"
type textarea "You are absolutely on track here! I think a shorter way to say it would h"
type textarea "You are absolutely on track here! I think a shorter way to say it would ha"
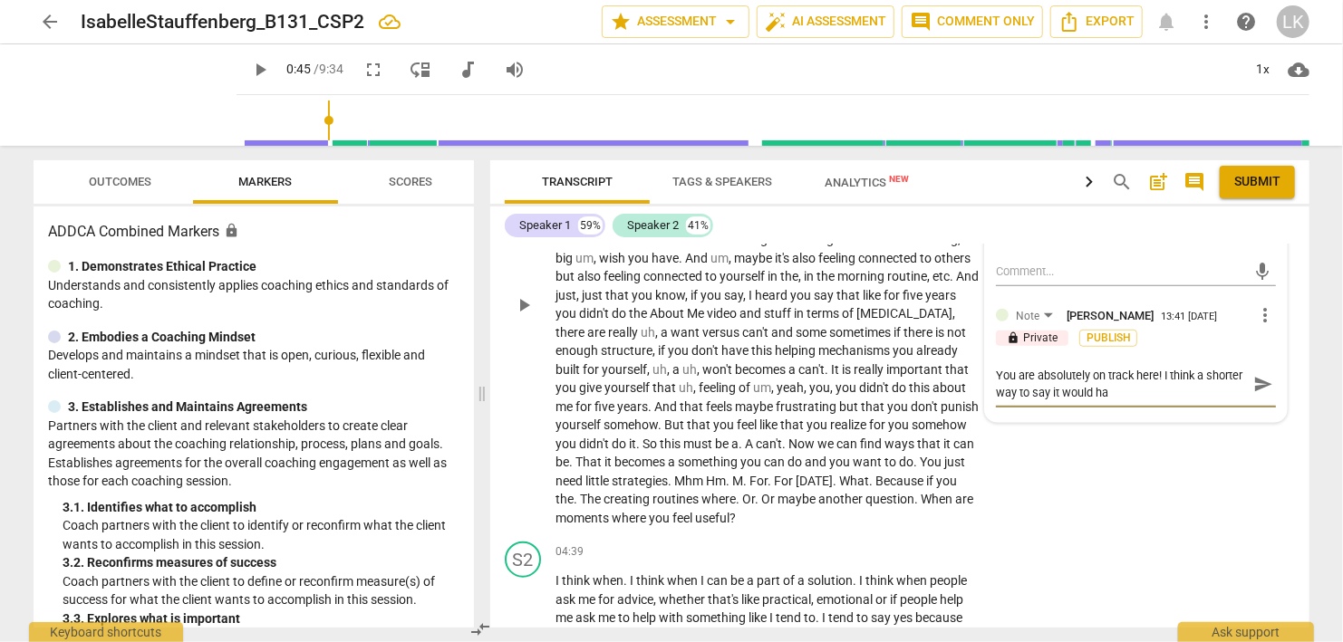
type textarea "You are absolutely on track here! I think a shorter way to say it would hav"
type textarea "You are absolutely on track here! I think a shorter way to say it would have"
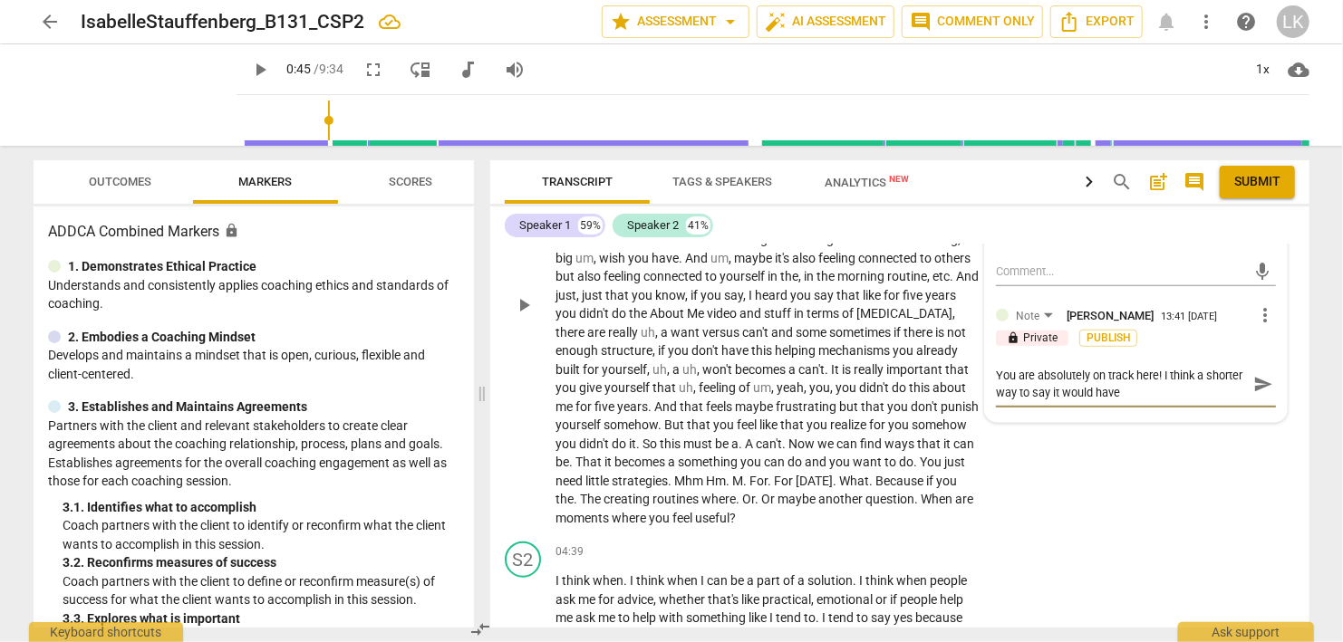
type textarea "You are absolutely on track here! I think a shorter way to say it would have"
type textarea "You are absolutely on track here! I think a shorter way to say it would have b"
type textarea "You are absolutely on track here! I think a shorter way to say it would have be"
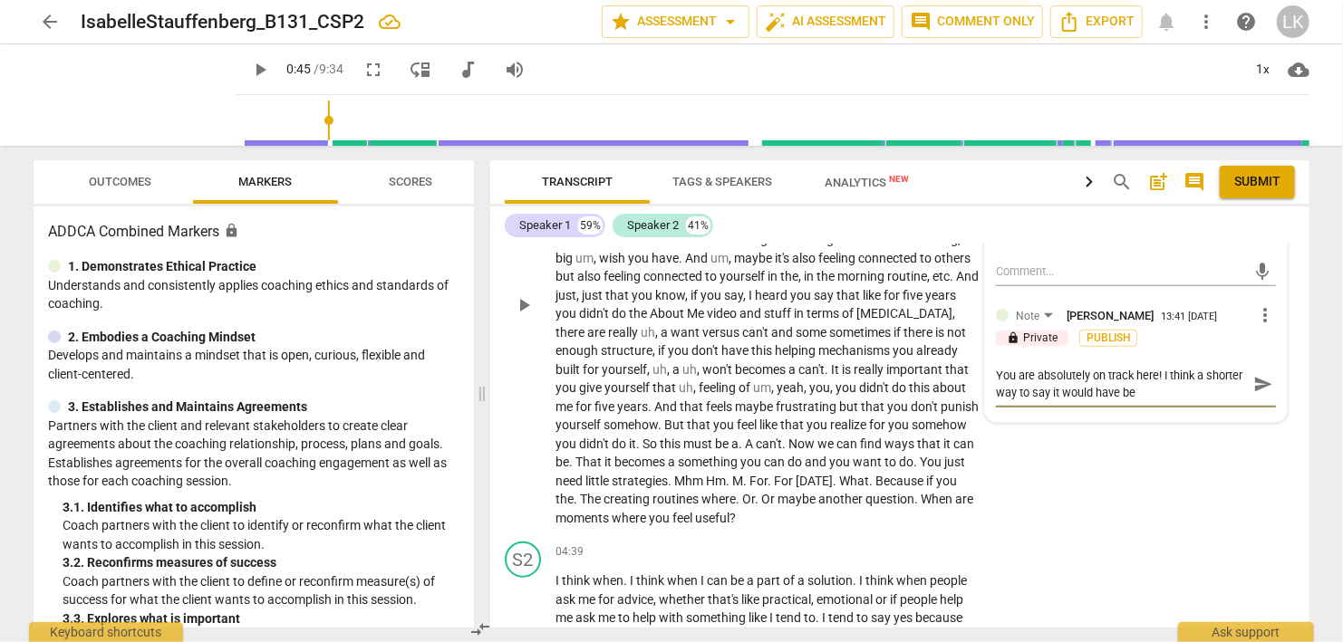
type textarea "You are absolutely on track here! I think a shorter way to say it would have bee"
type textarea "You are absolutely on track here! I think a shorter way to say it would have be…"
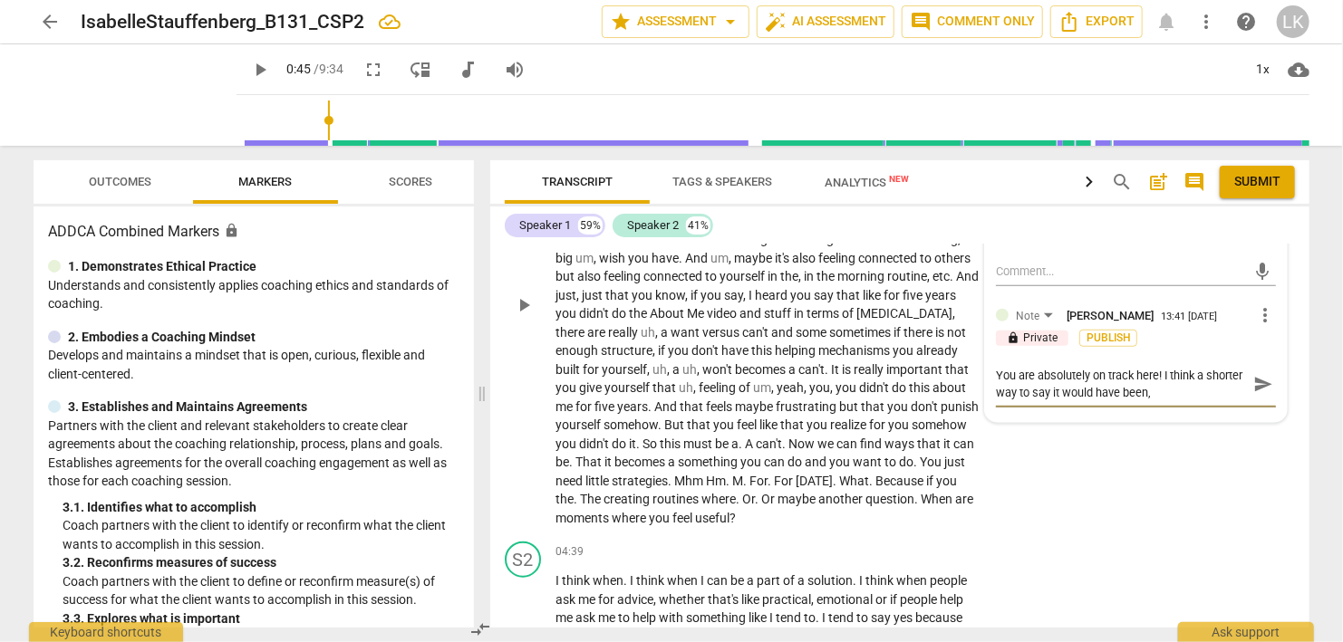
type textarea "You are absolutely on track here! I think a shorter way to say it would have be…"
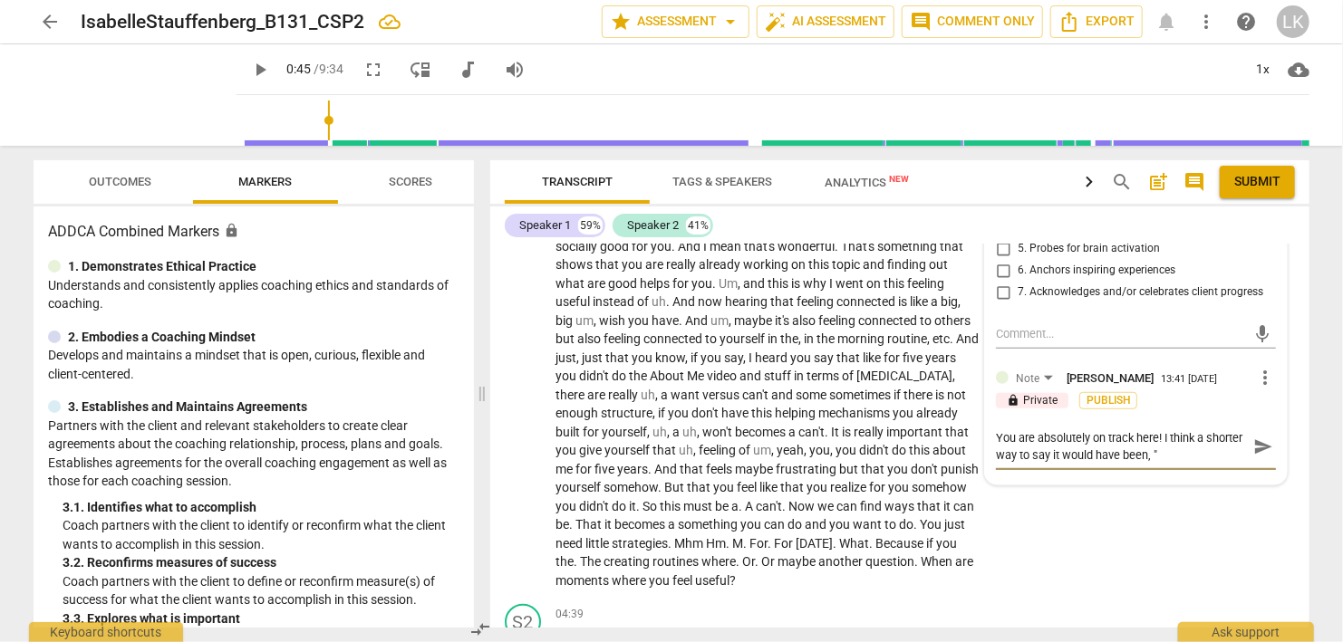
scroll to position [730, 0]
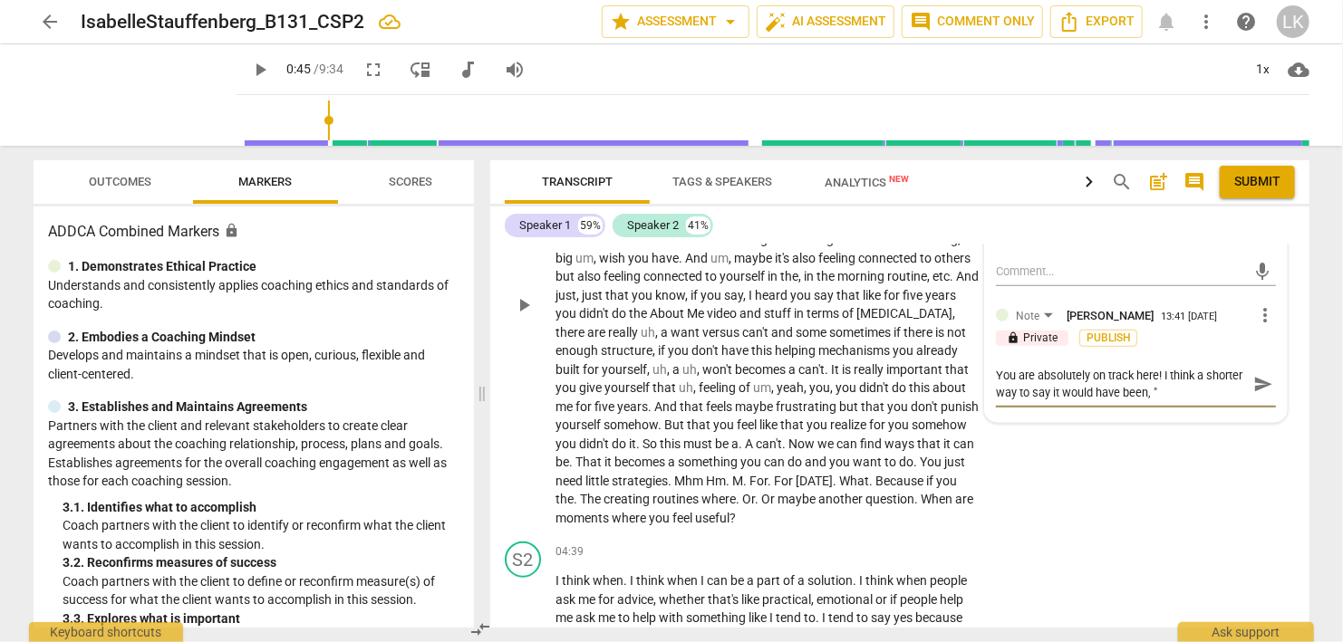
type textarea "You are absolutely on track here! I think a shorter way to say it would have be…"
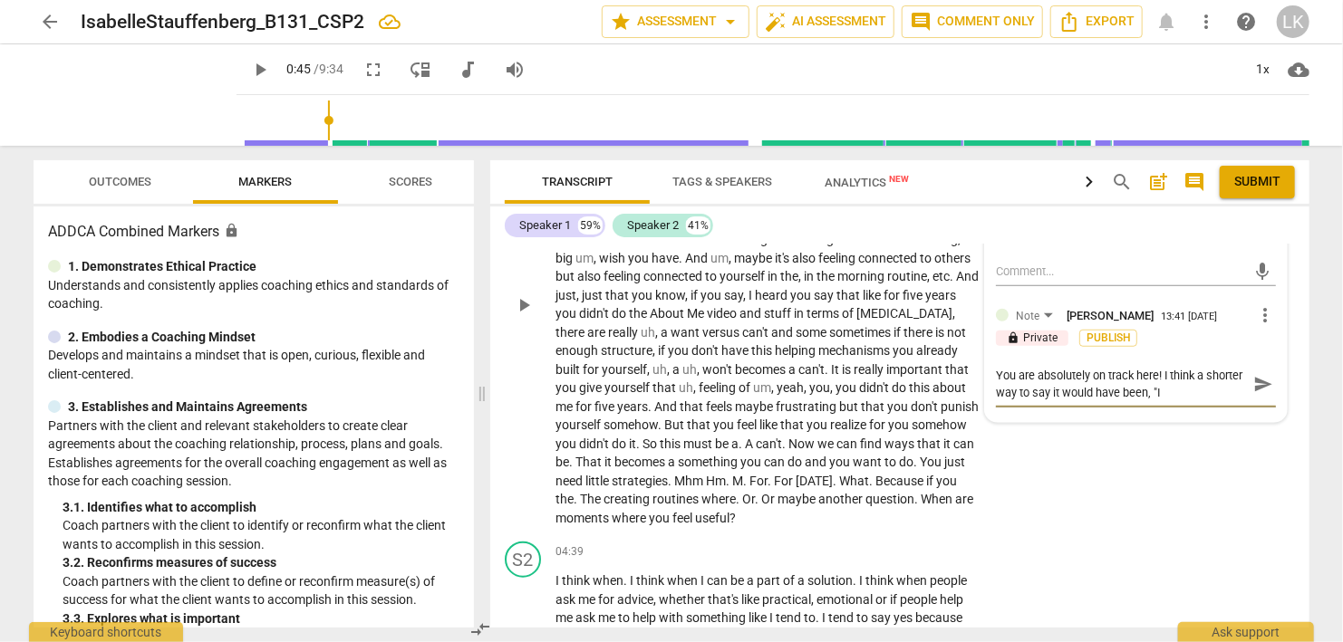
type textarea "You are absolutely on track here! I think a shorter way to say it would have be…"
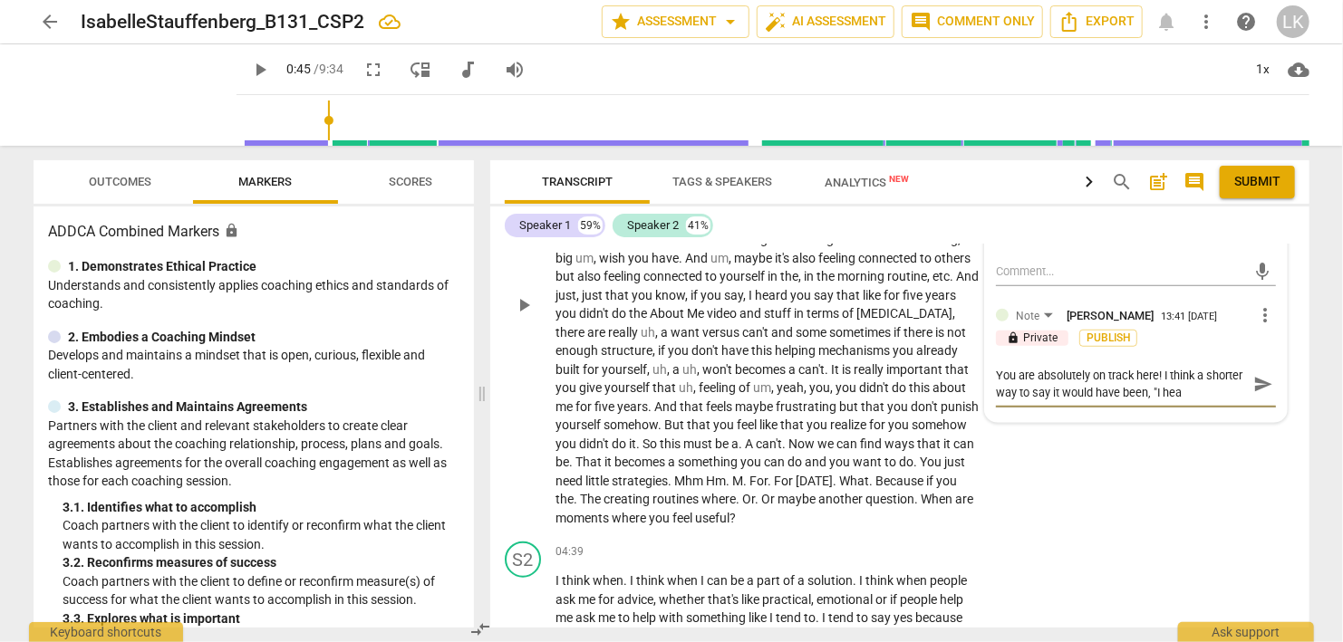
type textarea "You are absolutely on track here! I think a shorter way to say it would have be…"
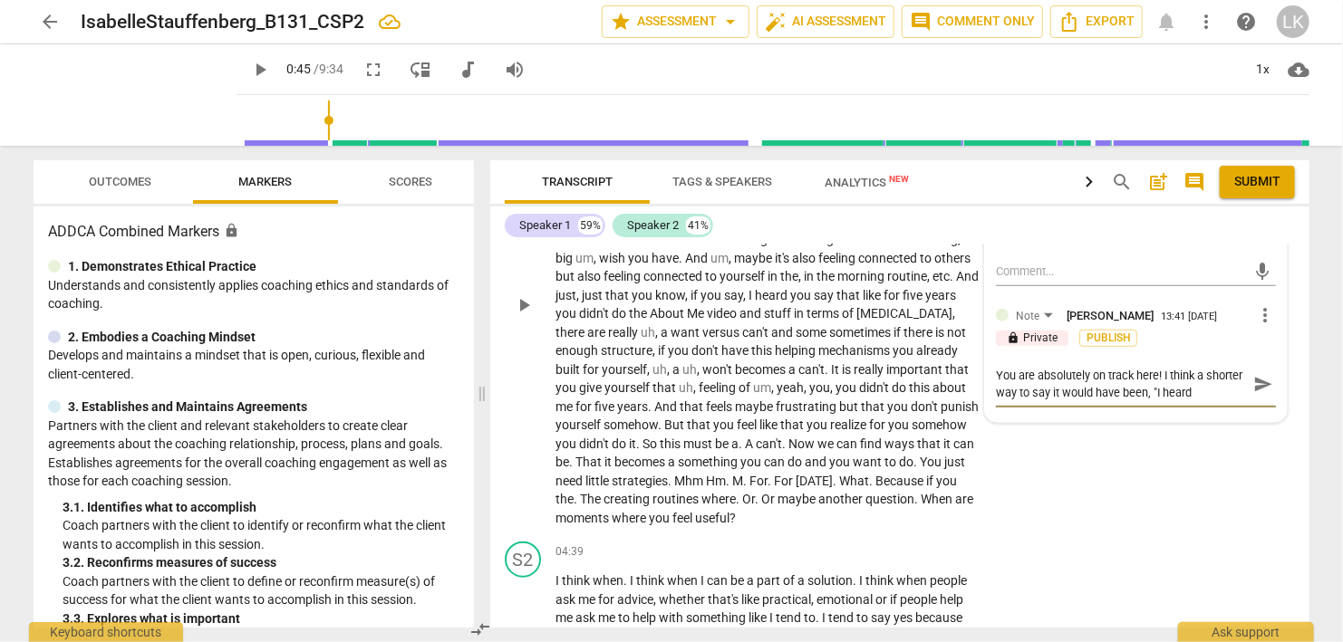
type textarea "You are absolutely on track here! I think a shorter way to say it would have be…"
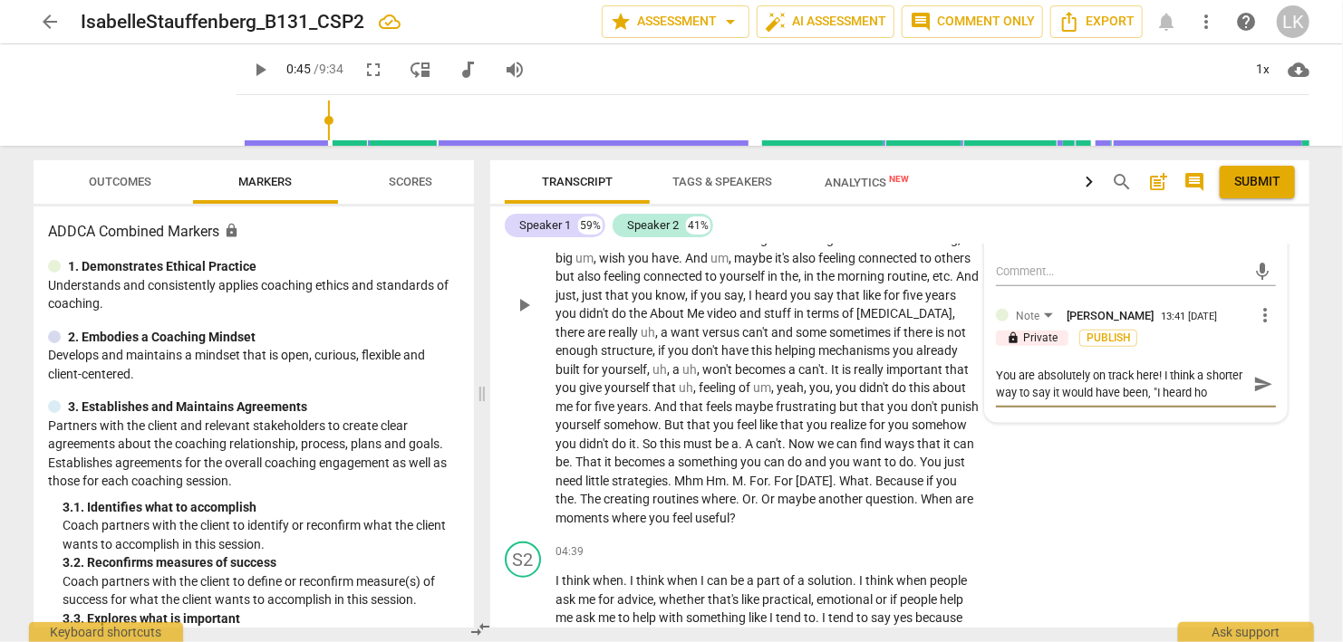
type textarea "You are absolutely on track here! I think a shorter way to say it would have be…"
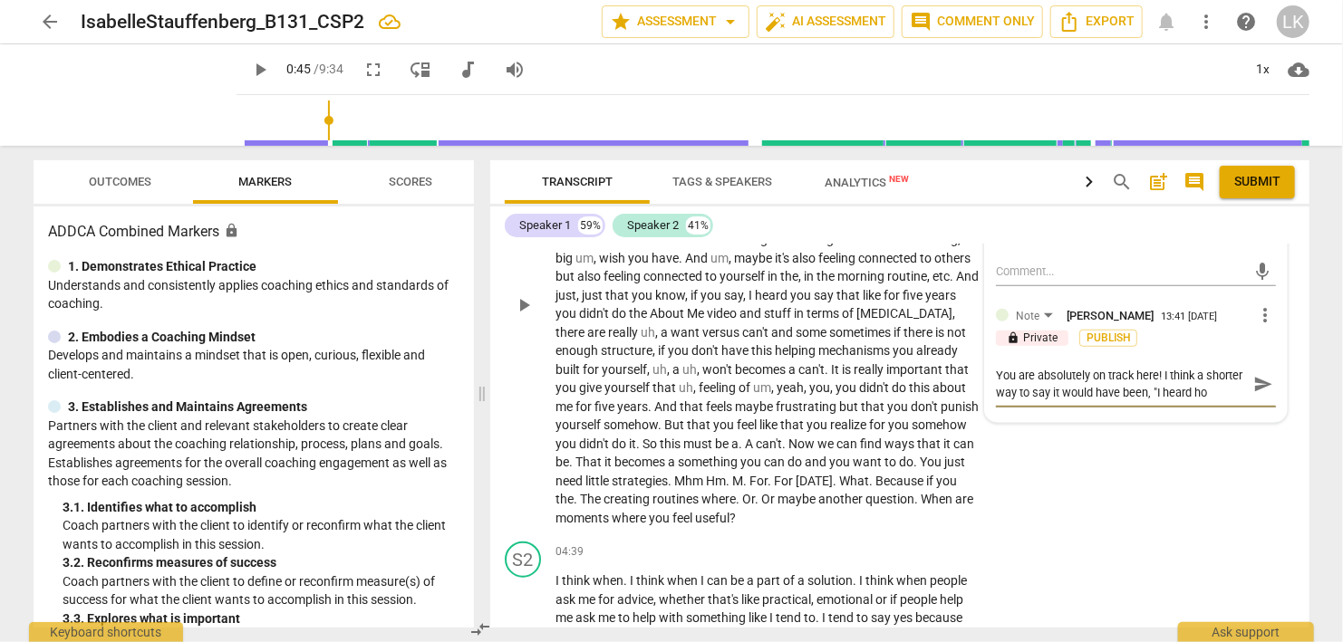
type textarea "You are absolutely on track here! I think a shorter way to say it would have be…"
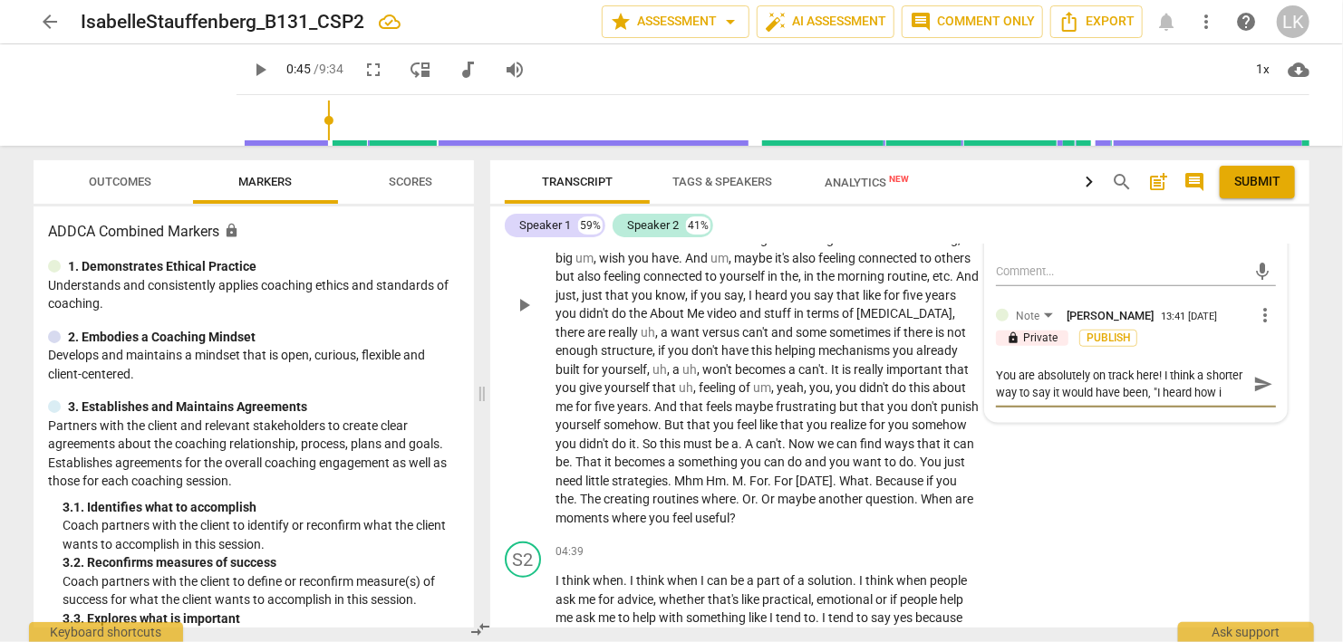
type textarea "You are absolutely on track here! I think a shorter way to say it would have be…"
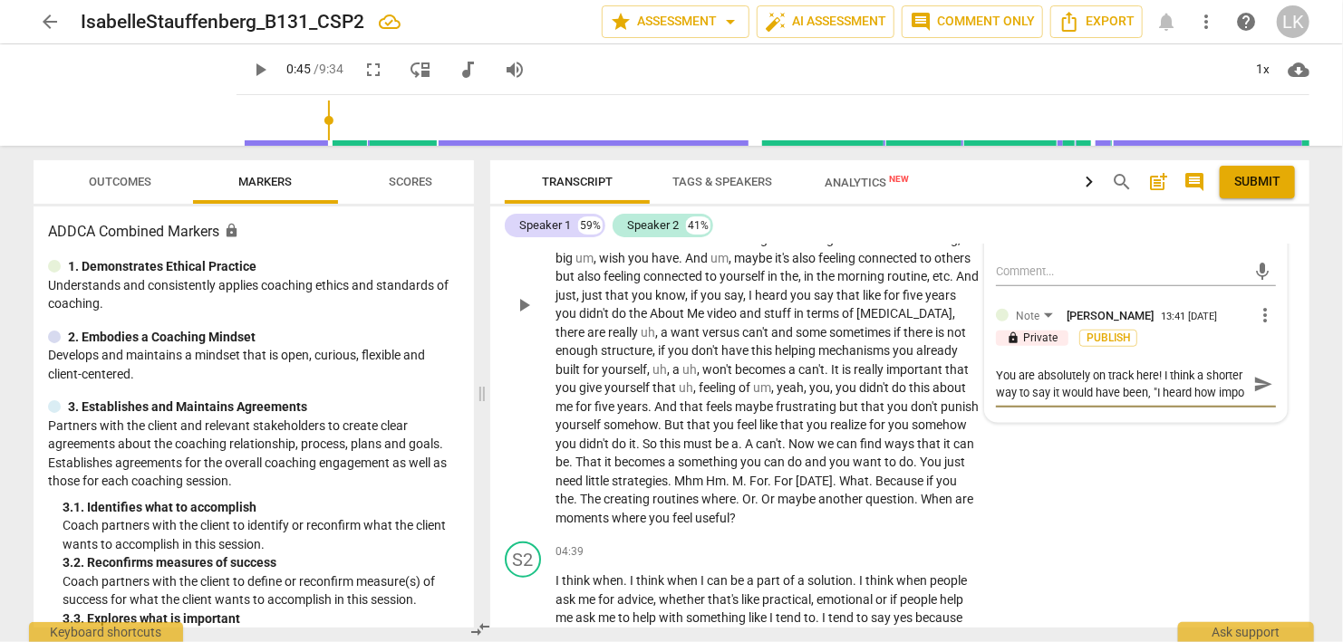
type textarea "You are absolutely on track here! I think a shorter way to say it would have be…"
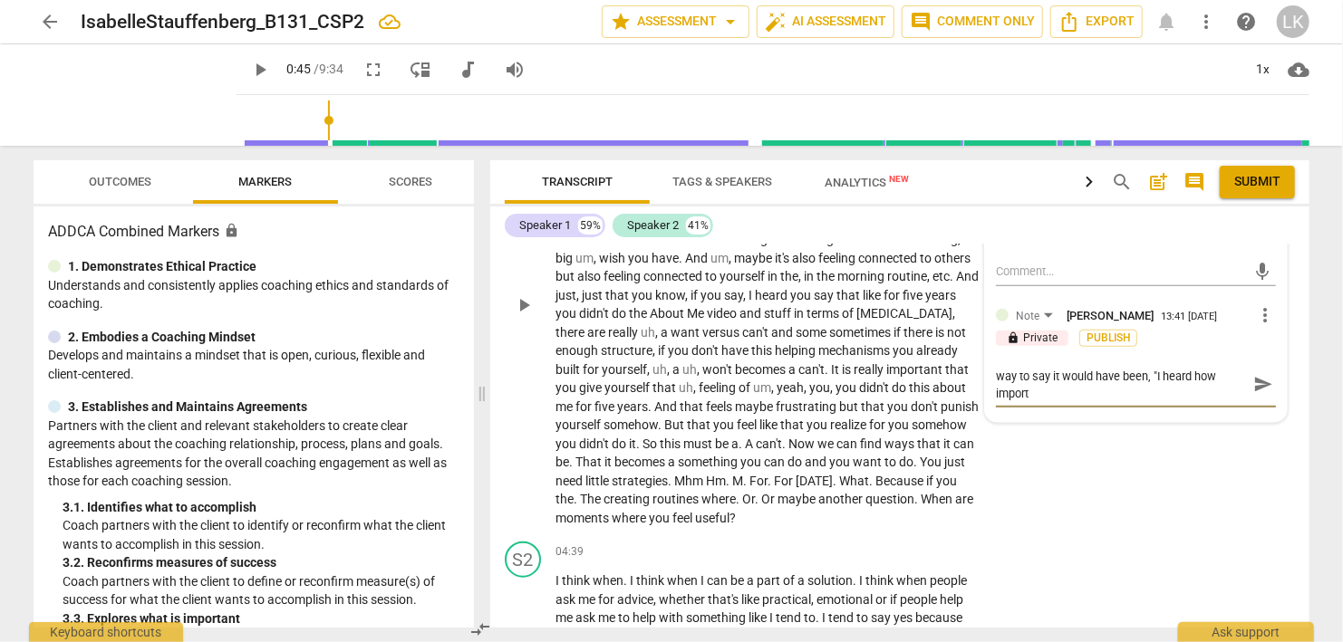
type textarea "You are absolutely on track here! I think a shorter way to say it would have be…"
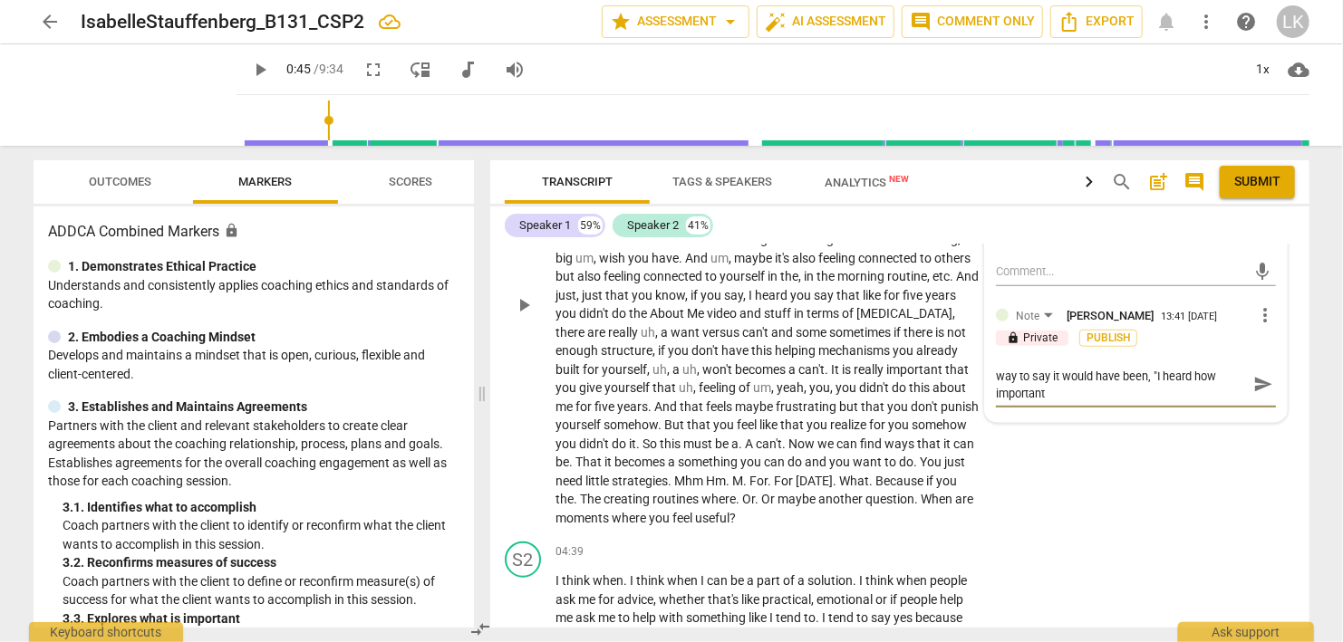
type textarea "You are absolutely on track here! I think a shorter way to say it would have be…"
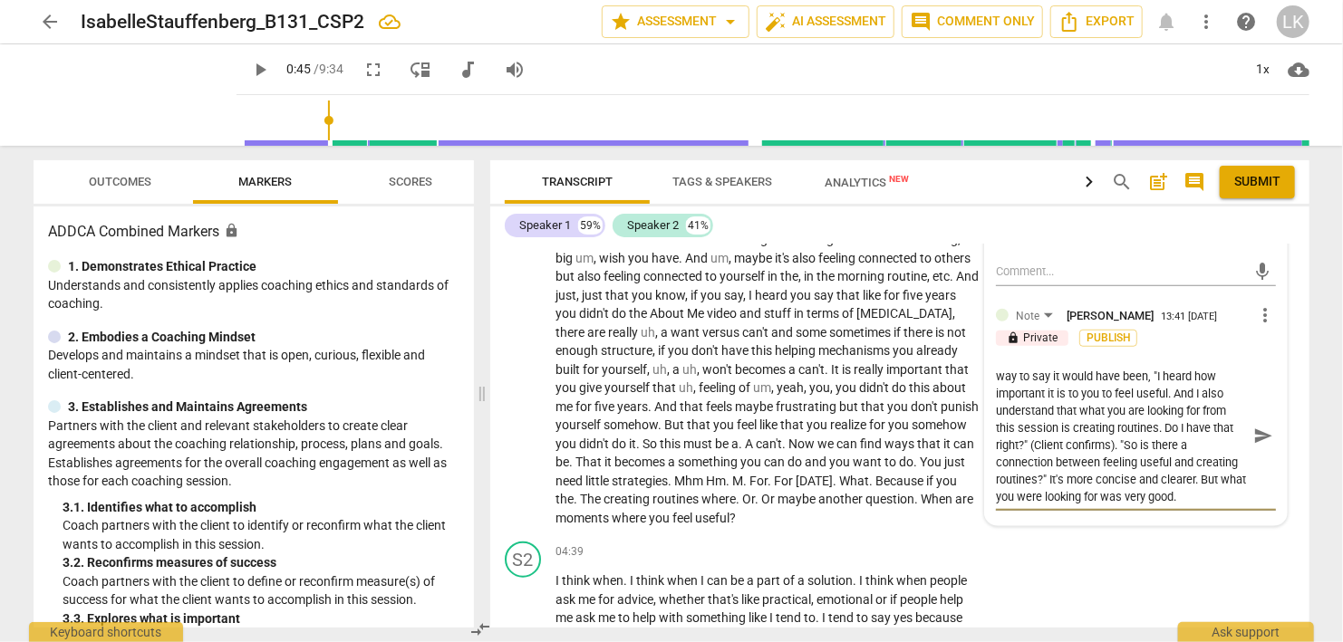
click at [1262, 437] on span "send" at bounding box center [1263, 436] width 20 height 20
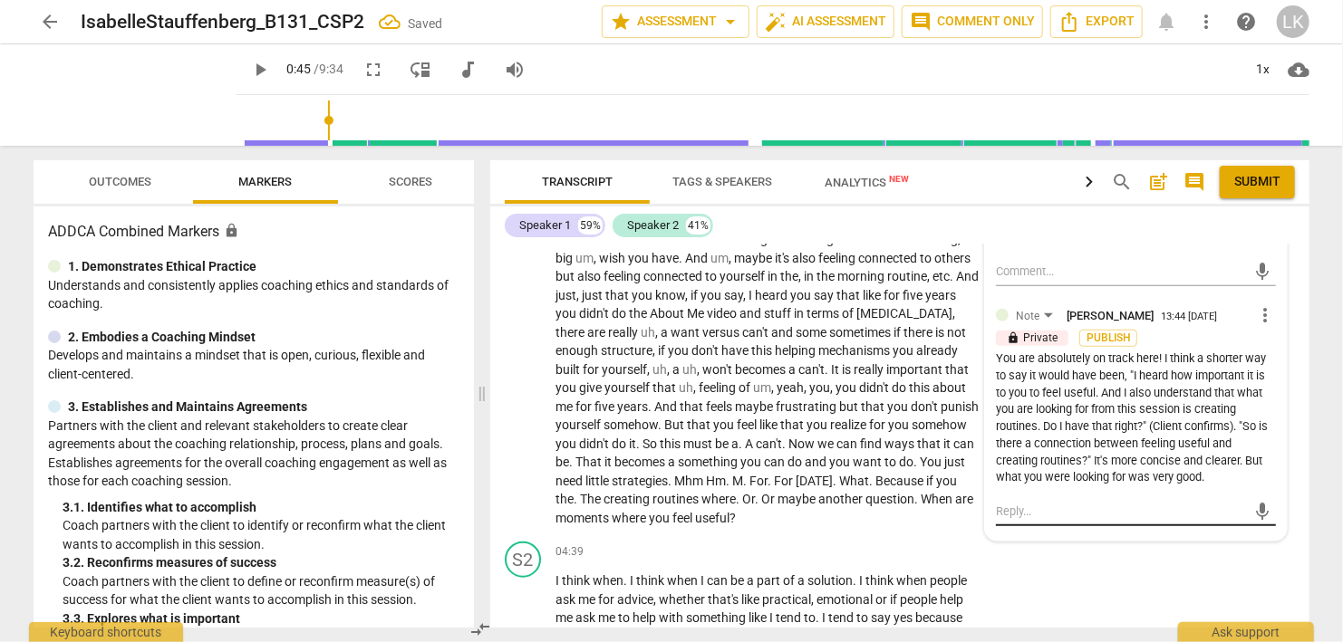
scroll to position [0, 0]
click at [658, 180] on span "Tags & Speakers" at bounding box center [722, 182] width 143 height 24
